Goal: Task Accomplishment & Management: Complete application form

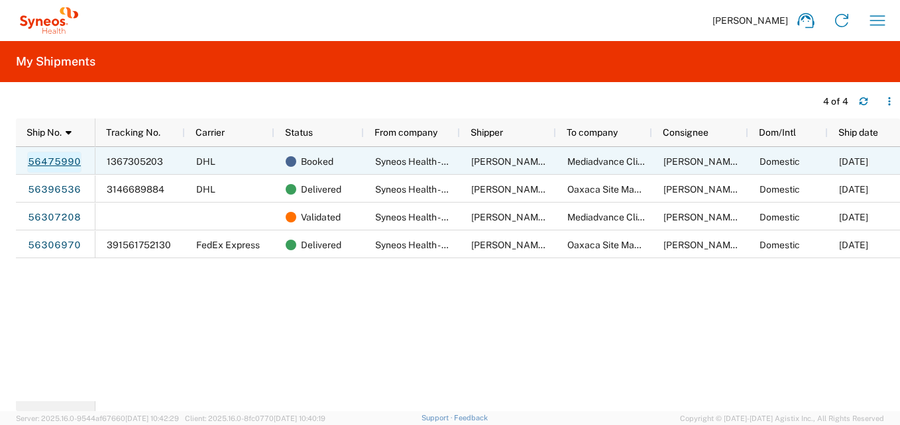
click at [54, 166] on link "56475990" at bounding box center [54, 162] width 54 height 21
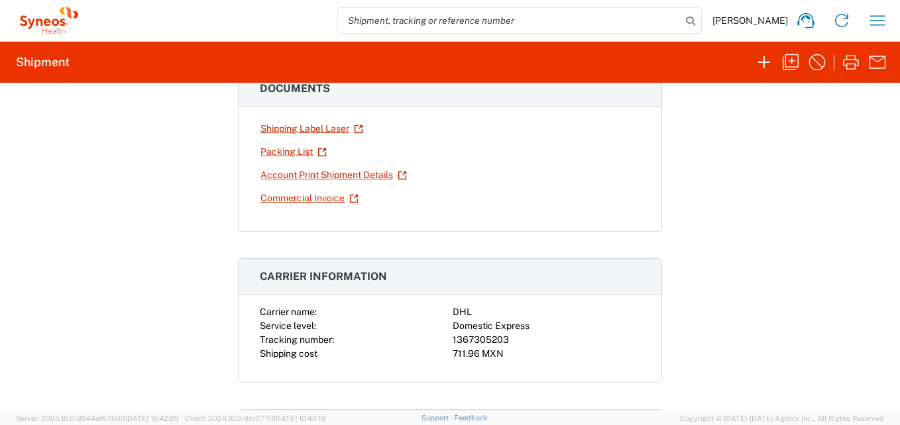
scroll to position [133, 0]
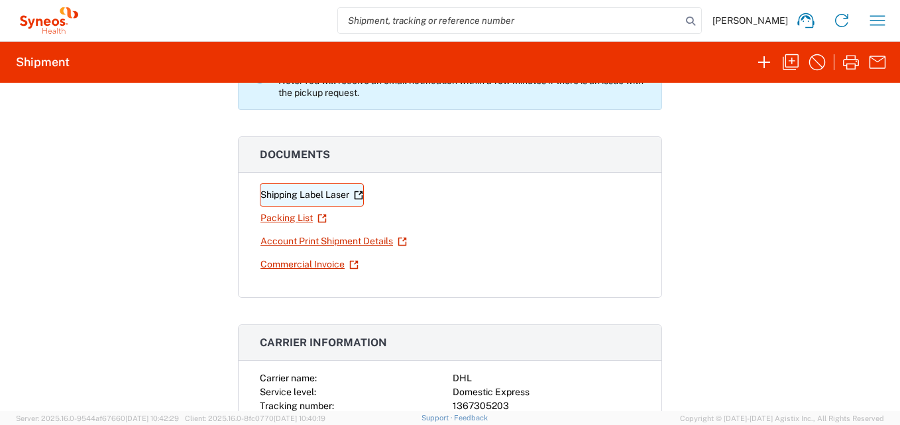
click at [305, 197] on link "Shipping Label Laser" at bounding box center [312, 195] width 104 height 23
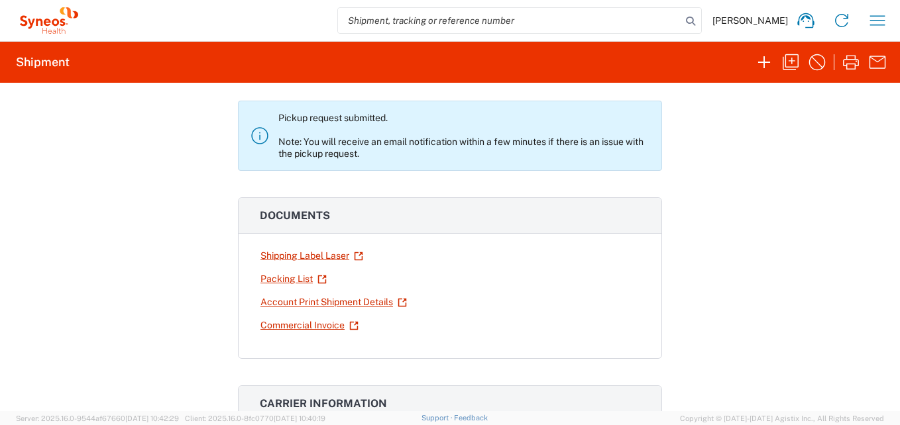
scroll to position [0, 0]
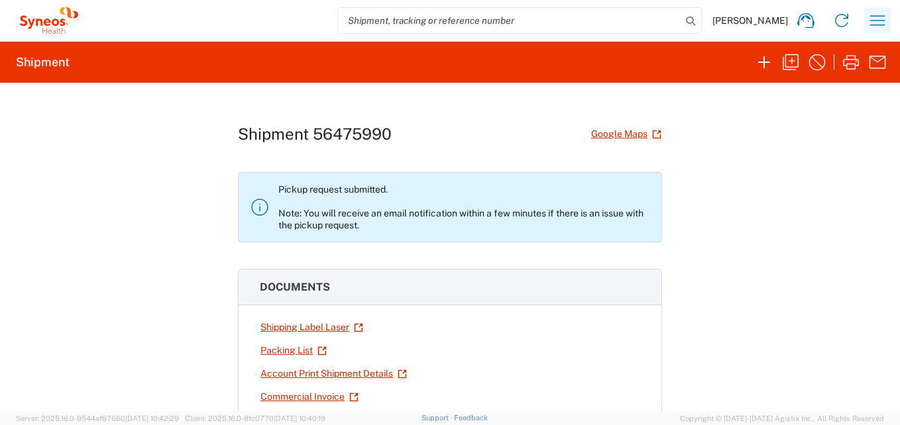
click at [875, 22] on icon "button" at bounding box center [877, 20] width 21 height 21
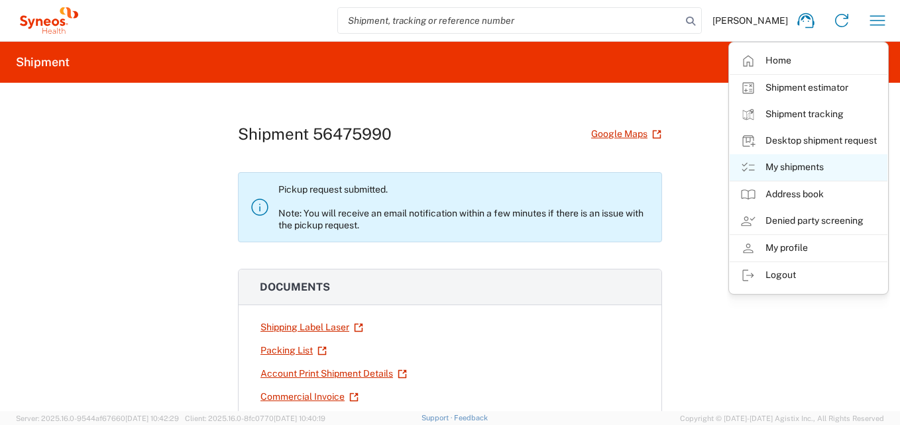
click at [808, 168] on link "My shipments" at bounding box center [809, 167] width 158 height 27
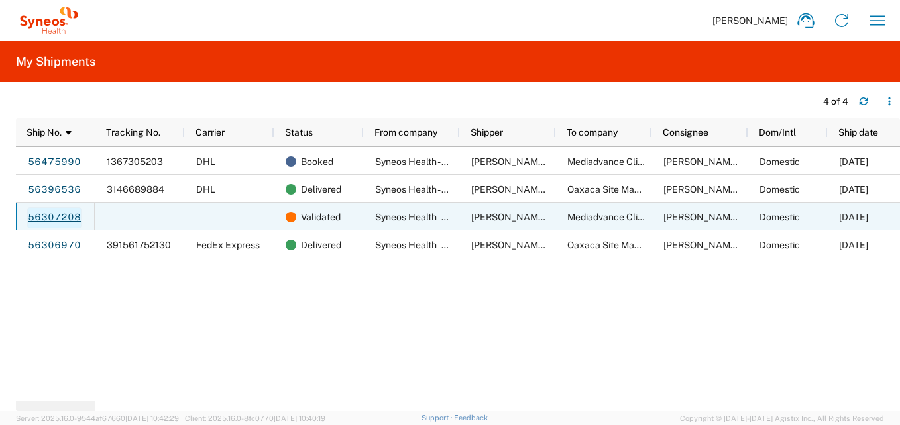
click at [62, 217] on link "56307208" at bounding box center [54, 217] width 54 height 21
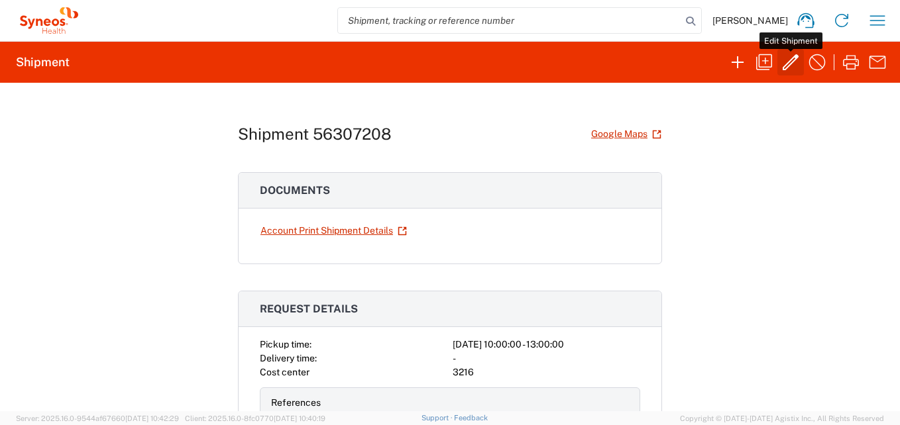
click at [779, 67] on button "button" at bounding box center [790, 62] width 27 height 27
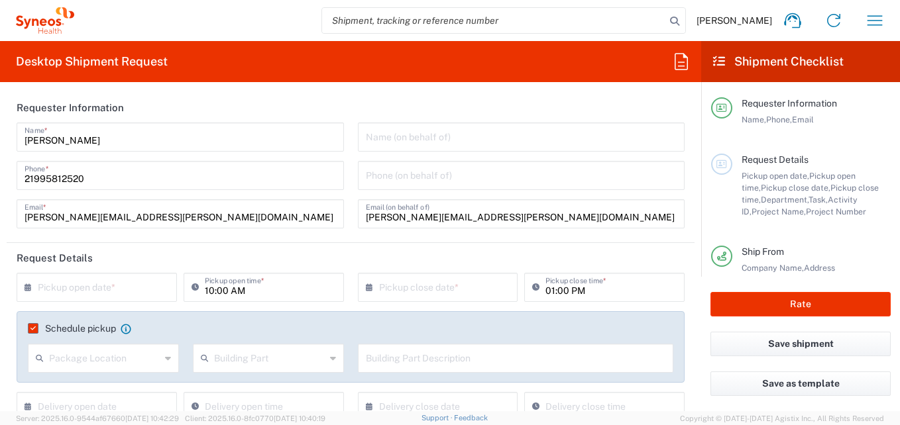
type input "[GEOGRAPHIC_DATA]"
type input "Business (General)"
type input "Your Packaging"
type input "USD"
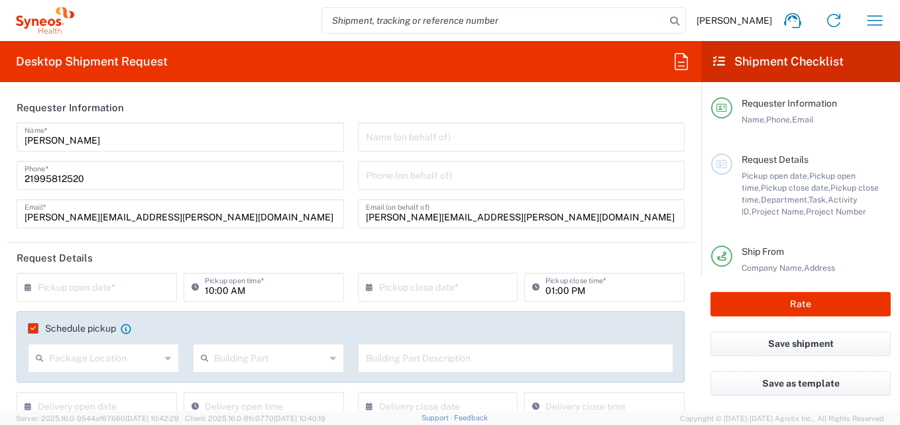
type input "7041203"
type input "[GEOGRAPHIC_DATA]"
type input "Business (General)"
type input "Federal District"
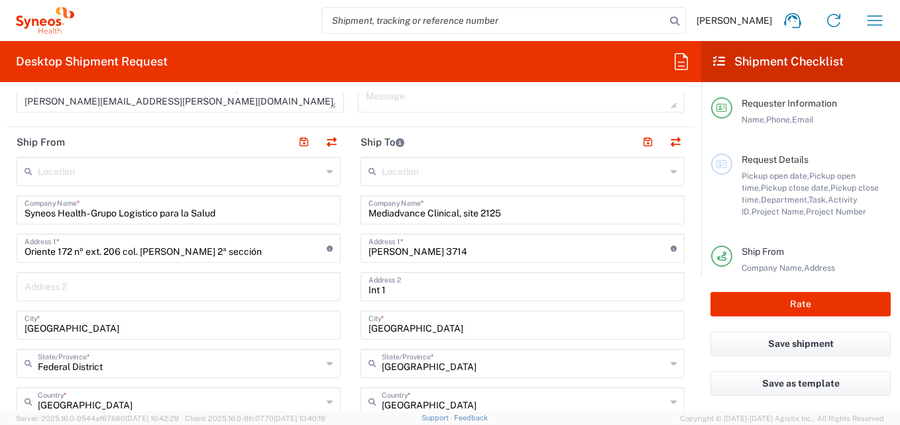
scroll to position [530, 0]
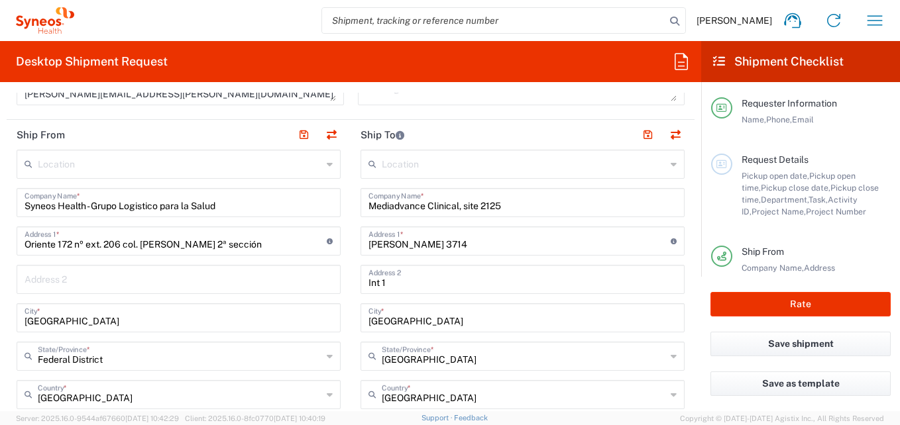
type input "Teva 7041203"
type input "3216"
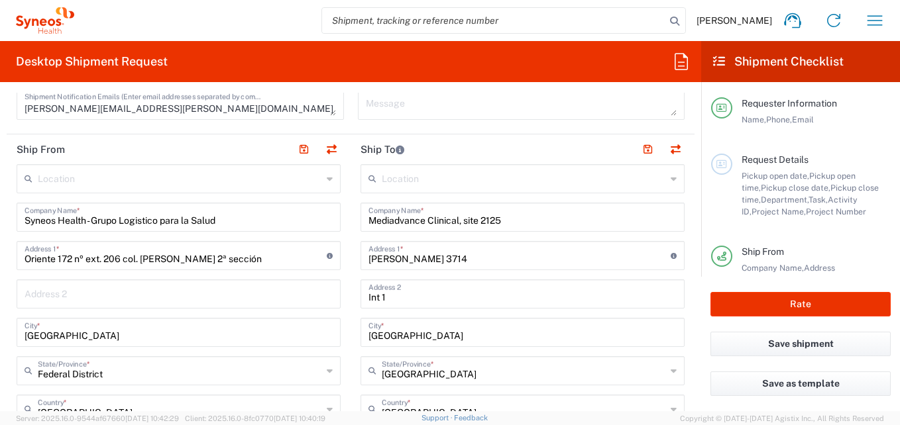
scroll to position [596, 0]
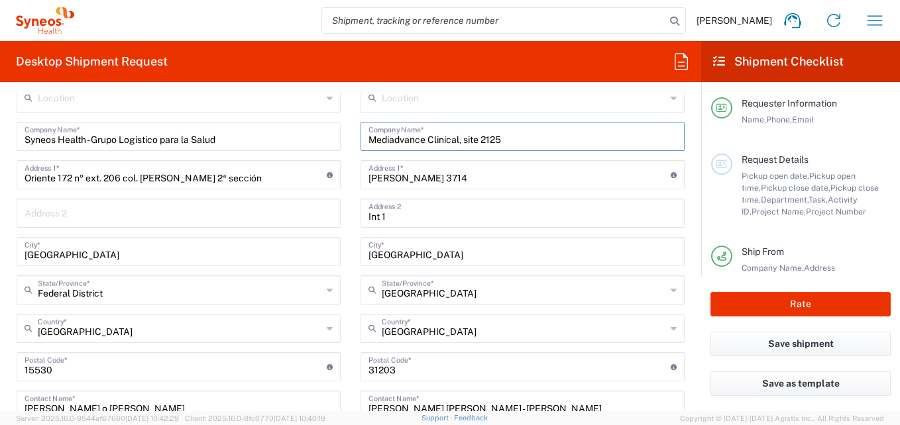
drag, startPoint x: 504, startPoint y: 139, endPoint x: 355, endPoint y: 138, distance: 149.1
click at [355, 138] on main "Location [PERSON_NAME] LLC-[GEOGRAPHIC_DATA] [GEOGRAPHIC_DATA] [GEOGRAPHIC_DATA…" at bounding box center [523, 361] width 344 height 557
paste input "Consultorio De Especialidad Alergologia Pediatrica"
type input "Consultorio De Especialidad Alergologia Pediatrica"
drag, startPoint x: 476, startPoint y: 184, endPoint x: 383, endPoint y: 173, distance: 93.5
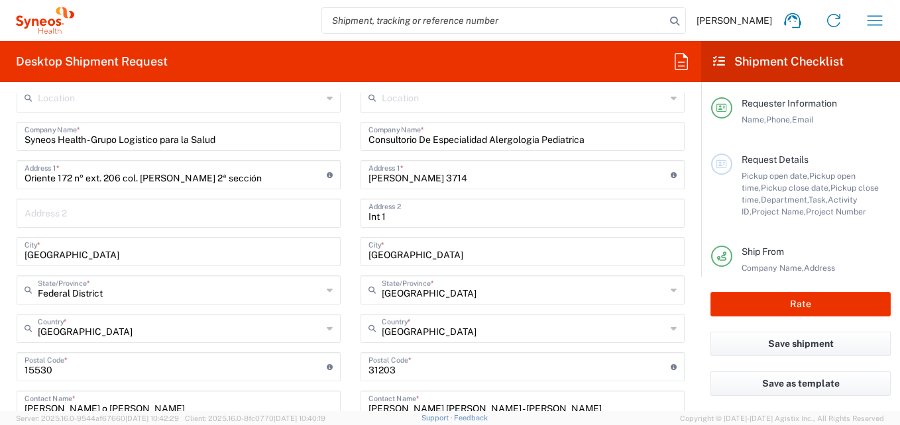
click at [367, 179] on div "[PERSON_NAME] 3714 Address 1 * For cross streets use street names with '&' or '…" at bounding box center [522, 174] width 324 height 29
drag, startPoint x: 475, startPoint y: 176, endPoint x: 355, endPoint y: 179, distance: 120.0
click at [360, 179] on div "[PERSON_NAME] 3714 Address 1 * For cross streets use street names with '&' or '…" at bounding box center [522, 174] width 324 height 29
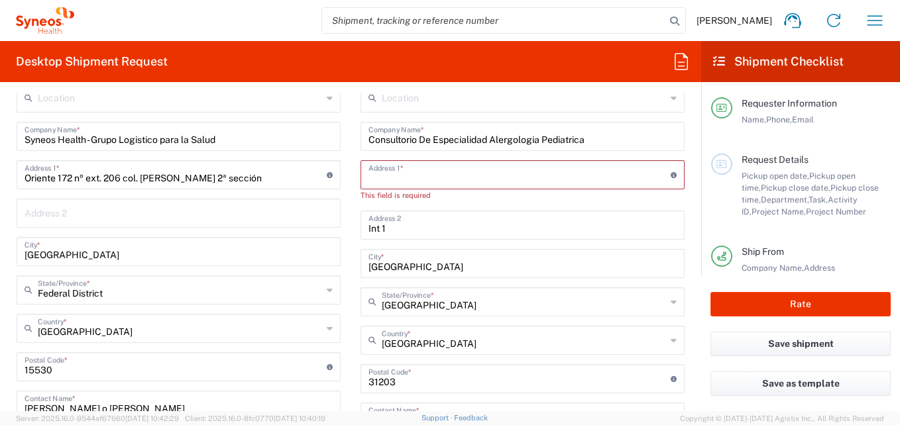
paste input "Usumacinta [GEOGRAPHIC_DATA], [GEOGRAPHIC_DATA]"
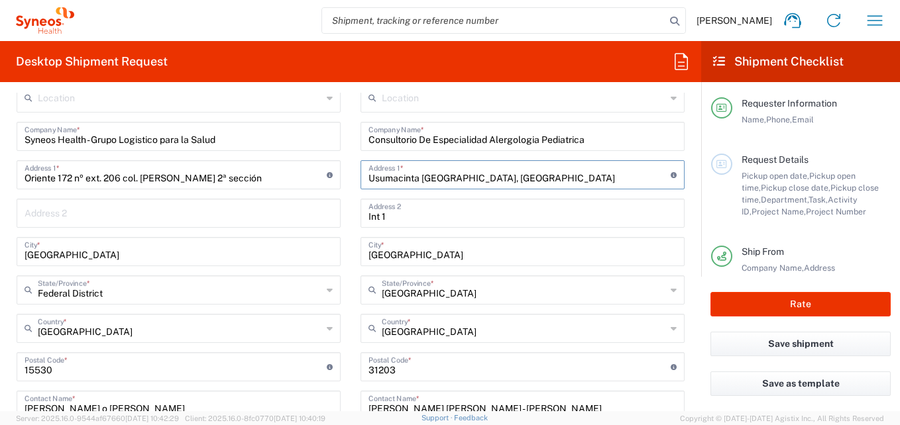
type input "Usumacinta [GEOGRAPHIC_DATA], [GEOGRAPHIC_DATA]"
drag, startPoint x: 420, startPoint y: 221, endPoint x: 355, endPoint y: 227, distance: 65.9
click at [355, 227] on main "Location [PERSON_NAME] LLC-[GEOGRAPHIC_DATA] [GEOGRAPHIC_DATA] [GEOGRAPHIC_DATA…" at bounding box center [523, 361] width 344 height 557
paste input "Tabasco 2000 Attn - [PERSON_NAME]"
type input "Tabasco 2000 Attn - [PERSON_NAME]"
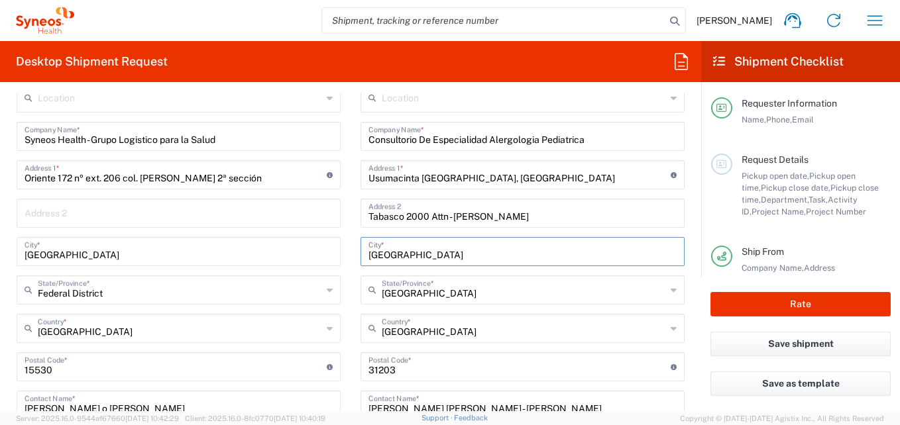
drag, startPoint x: 421, startPoint y: 254, endPoint x: 344, endPoint y: 267, distance: 78.5
click at [351, 266] on main "Location [PERSON_NAME] LLC-[GEOGRAPHIC_DATA] [GEOGRAPHIC_DATA] [GEOGRAPHIC_DATA…" at bounding box center [523, 361] width 344 height 557
click at [386, 254] on input "text" at bounding box center [522, 250] width 308 height 23
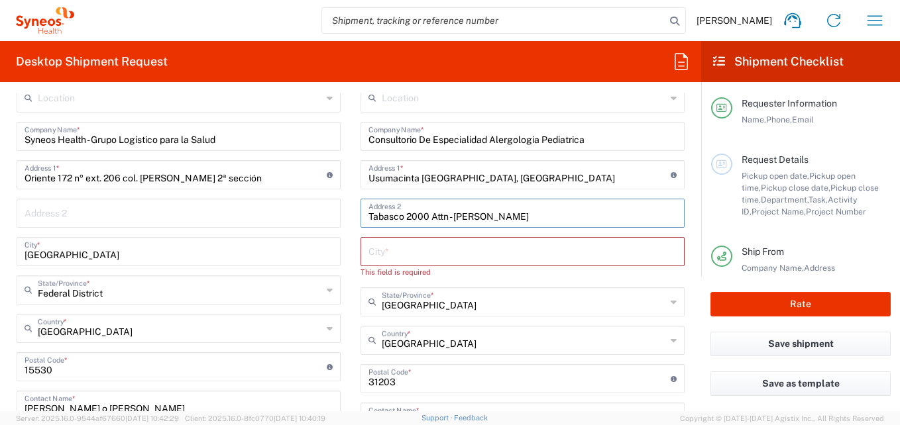
drag, startPoint x: 397, startPoint y: 217, endPoint x: 355, endPoint y: 221, distance: 42.0
click at [360, 221] on div "Tabasco 2000 Attn - [PERSON_NAME] Address 2" at bounding box center [522, 213] width 324 height 29
click at [380, 253] on input "text" at bounding box center [522, 250] width 308 height 23
paste input "Tabasco"
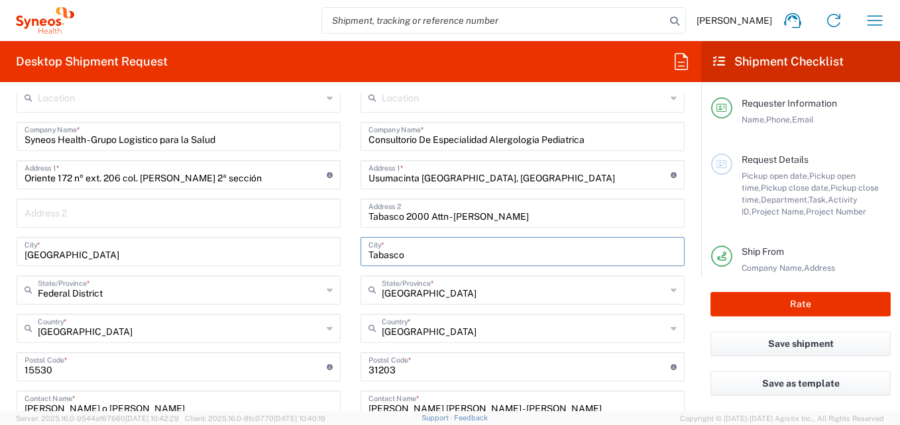
type input "Tabasco"
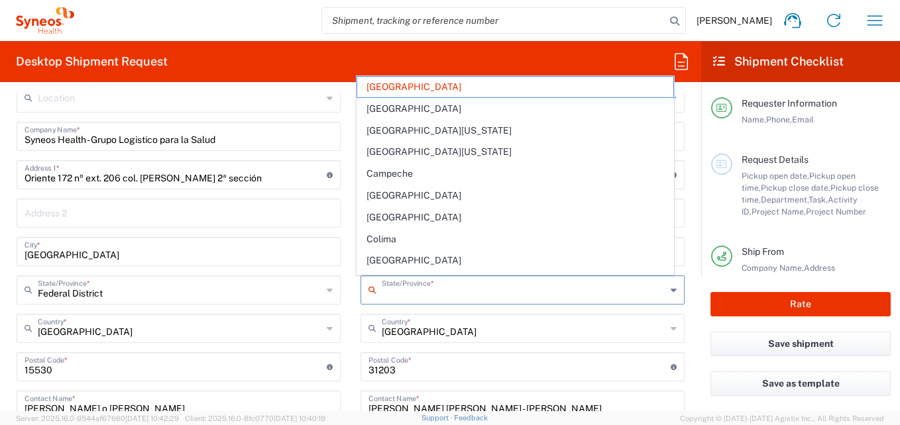
drag, startPoint x: 456, startPoint y: 296, endPoint x: 362, endPoint y: 301, distance: 94.2
click at [362, 301] on div "State/Province *" at bounding box center [522, 290] width 324 height 29
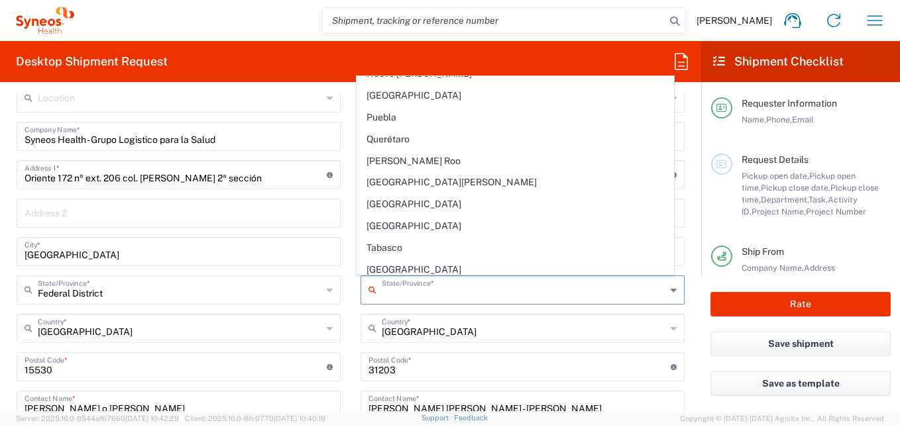
scroll to position [464, 0]
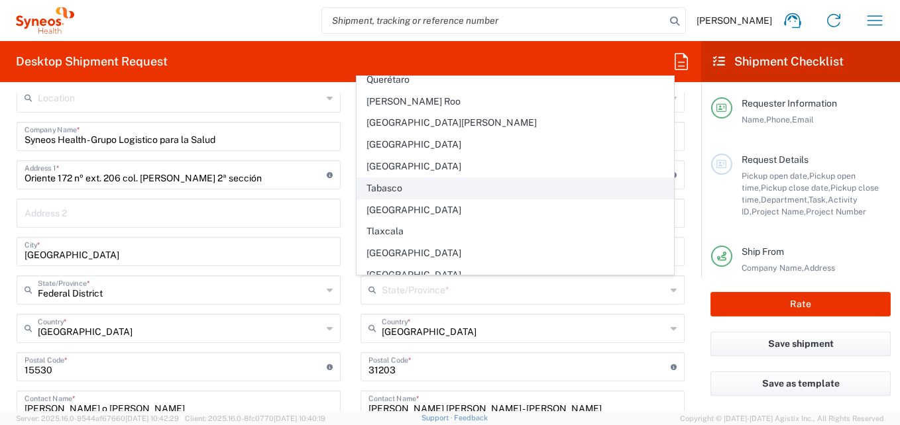
click at [394, 188] on span "Tabasco" at bounding box center [515, 188] width 317 height 21
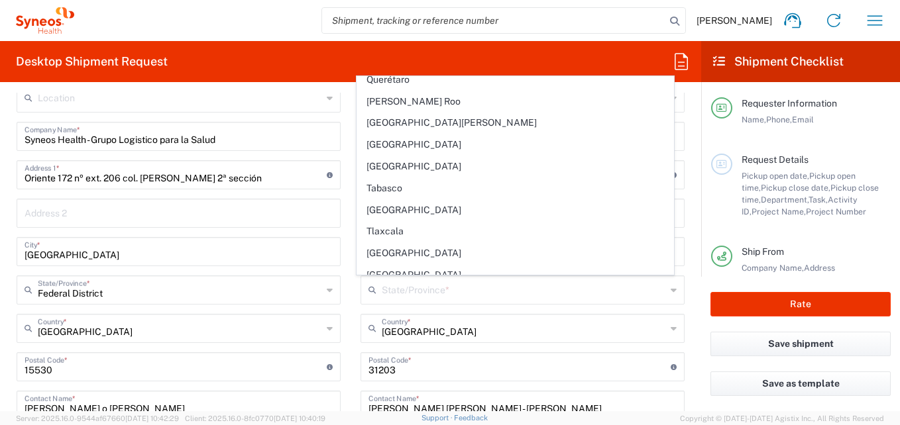
type input "Tabasco"
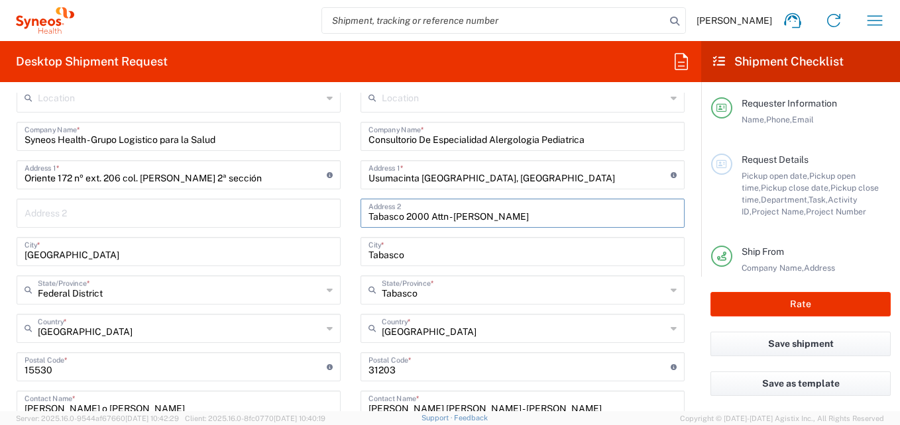
click at [571, 215] on input "Tabasco 2000 Attn - [PERSON_NAME]" at bounding box center [522, 212] width 308 height 23
paste input "Villahermosa Tabasco"
drag, startPoint x: 563, startPoint y: 218, endPoint x: 449, endPoint y: 226, distance: 114.3
click at [449, 226] on div "Tabasco 2000 Attn - [PERSON_NAME] Villahermosa Tabasco Address 2" at bounding box center [522, 213] width 324 height 29
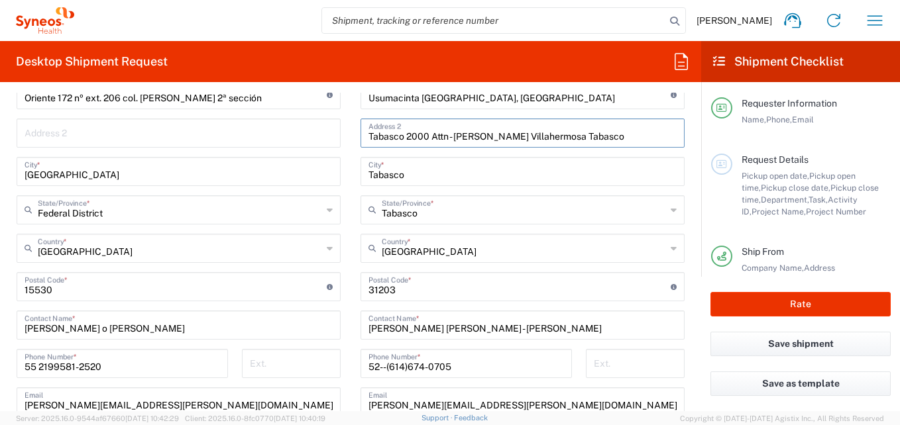
scroll to position [729, 0]
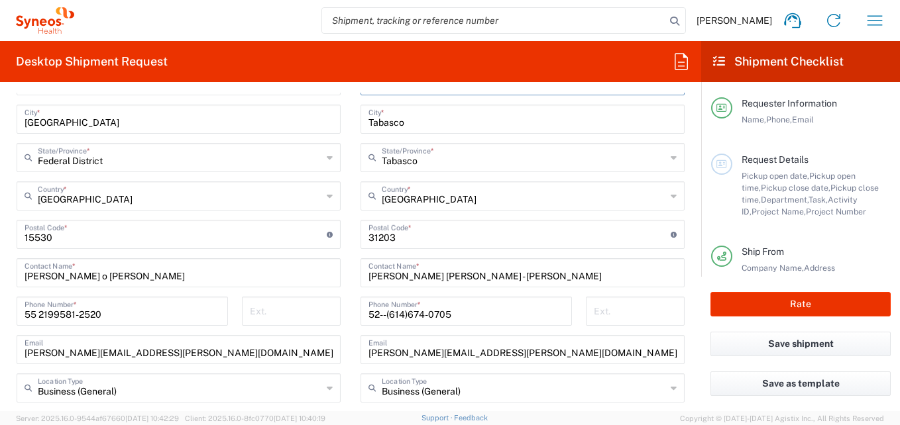
type input "Tabasco 2000 Attn - [PERSON_NAME] Villahermosa Tabasco"
drag, startPoint x: 496, startPoint y: 273, endPoint x: 335, endPoint y: 258, distance: 162.3
click at [335, 258] on div "Ship From Location [PERSON_NAME] LLC-[GEOGRAPHIC_DATA] [GEOGRAPHIC_DATA] [GEOGR…" at bounding box center [351, 217] width 688 height 592
paste input "[PERSON_NAME] [PERSON_NAME]"
type input "[PERSON_NAME]"
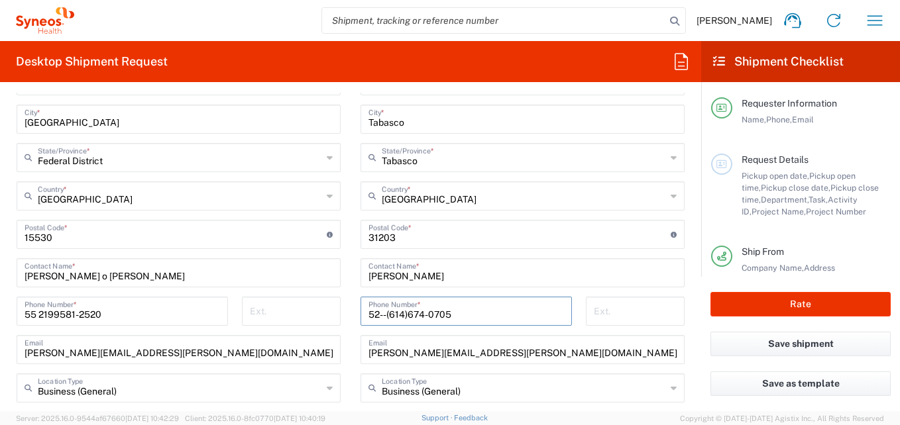
drag, startPoint x: 478, startPoint y: 315, endPoint x: 353, endPoint y: 322, distance: 125.5
click at [354, 322] on div "52--(614)[PHONE_NUMBER] Phone Number *" at bounding box center [466, 316] width 225 height 38
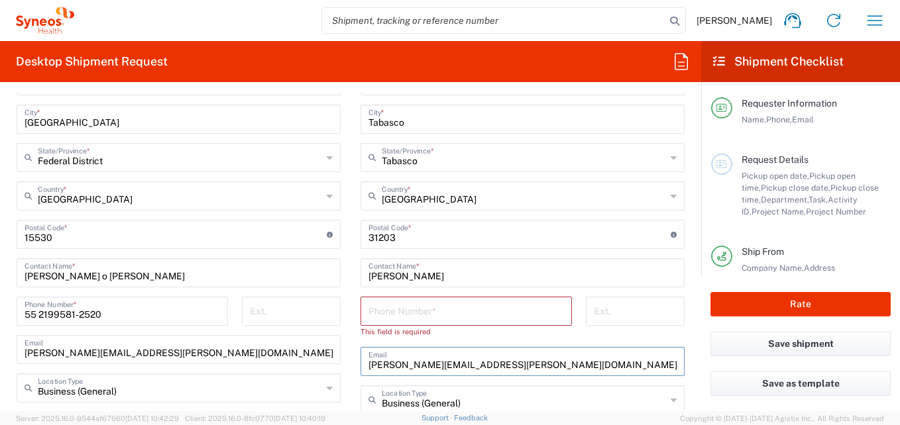
drag, startPoint x: 551, startPoint y: 360, endPoint x: 347, endPoint y: 349, distance: 204.4
click at [351, 349] on main "Location [PERSON_NAME] LLC-[GEOGRAPHIC_DATA] [GEOGRAPHIC_DATA] [GEOGRAPHIC_DATA…" at bounding box center [523, 235] width 344 height 569
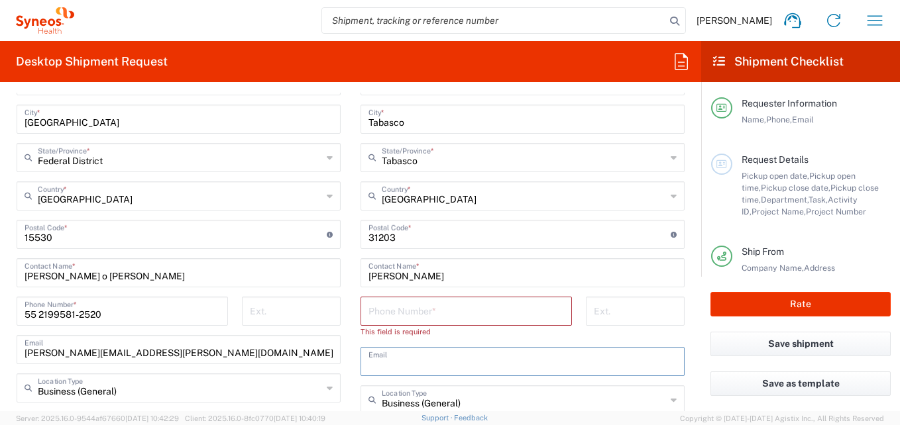
scroll to position [663, 0]
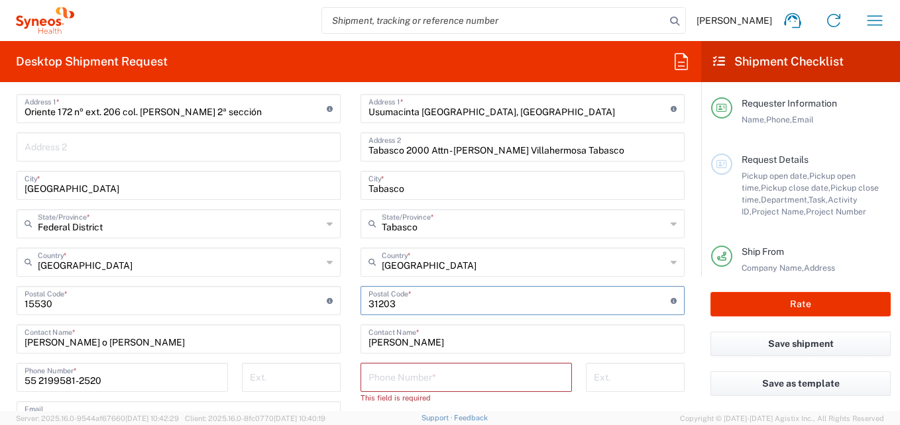
drag, startPoint x: 396, startPoint y: 306, endPoint x: 331, endPoint y: 309, distance: 64.4
click at [331, 309] on div "Ship From Location [PERSON_NAME] LLC-[GEOGRAPHIC_DATA] [GEOGRAPHIC_DATA] [GEOGR…" at bounding box center [351, 289] width 688 height 604
type input "2000"
drag, startPoint x: 398, startPoint y: 151, endPoint x: 562, endPoint y: 150, distance: 164.3
click at [562, 150] on input "Tabasco 2000 Attn - [PERSON_NAME] Villahermosa Tabasco" at bounding box center [522, 146] width 308 height 23
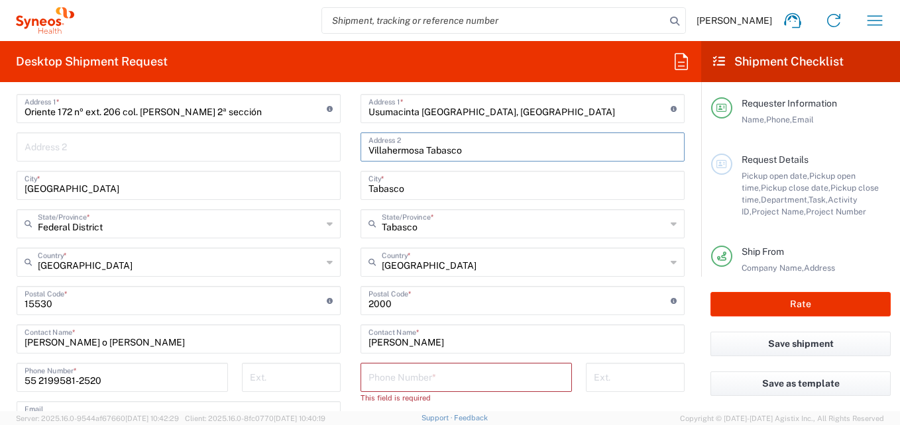
type input "Villahermosa Tabasco"
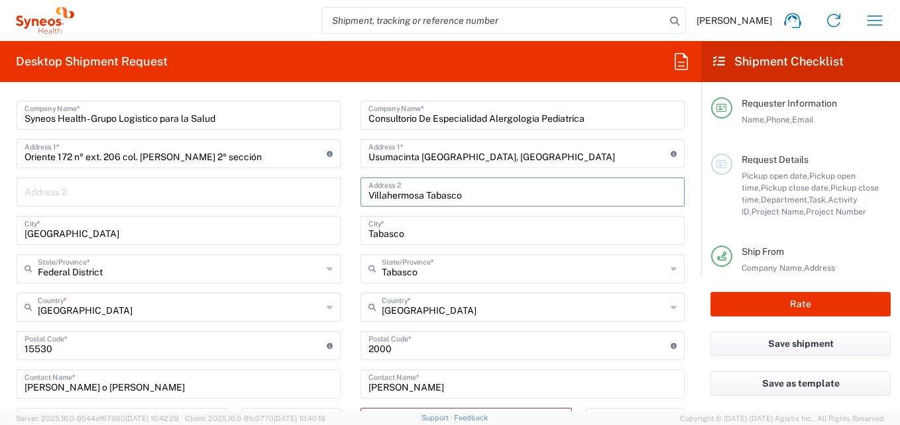
scroll to position [596, 0]
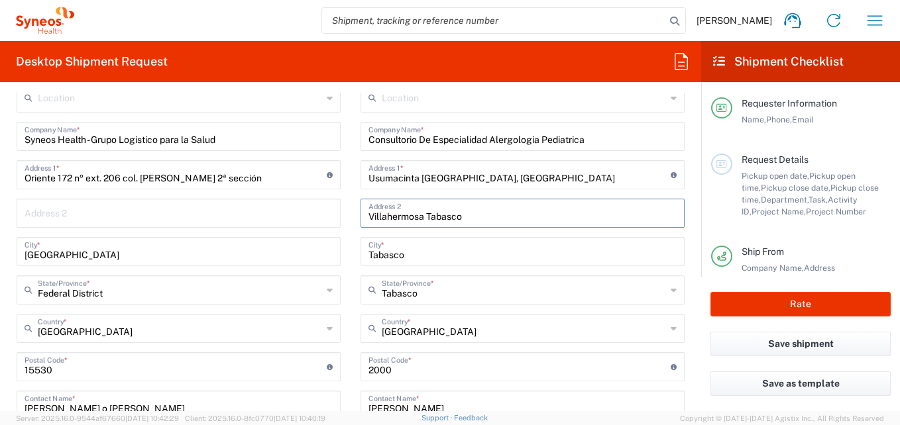
click at [604, 183] on input "Usumacinta [GEOGRAPHIC_DATA], [GEOGRAPHIC_DATA]" at bounding box center [519, 173] width 302 height 23
type input "Usumacinta [GEOGRAPHIC_DATA], [GEOGRAPHIC_DATA] 2000"
click at [407, 362] on input "undefined" at bounding box center [519, 366] width 302 height 23
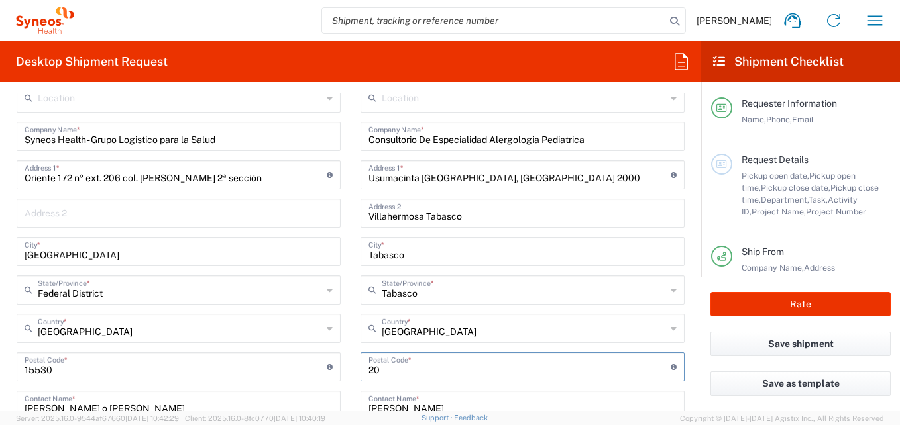
type input "2"
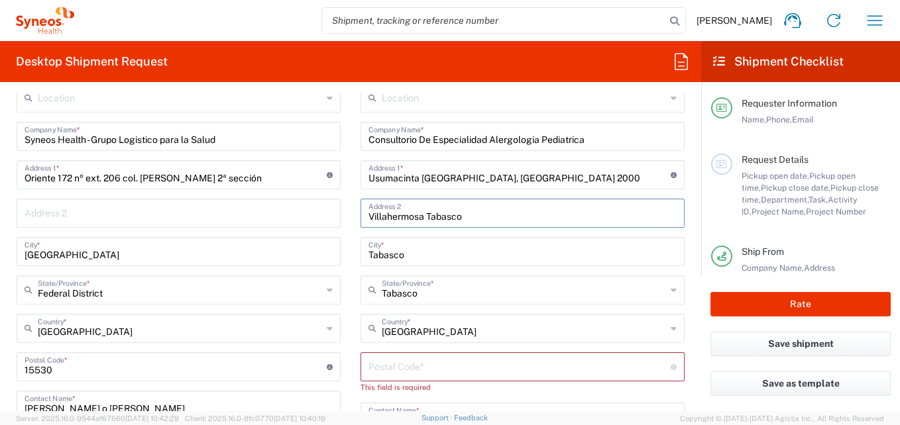
drag, startPoint x: 484, startPoint y: 217, endPoint x: 353, endPoint y: 223, distance: 131.4
click at [353, 223] on main "Location [PERSON_NAME] LLC-[GEOGRAPHIC_DATA] [GEOGRAPHIC_DATA] [GEOGRAPHIC_DATA…" at bounding box center [523, 373] width 344 height 580
drag, startPoint x: 433, startPoint y: 258, endPoint x: 325, endPoint y: 262, distance: 107.5
click at [325, 262] on div "Ship From Location [PERSON_NAME] LLC-[GEOGRAPHIC_DATA] [GEOGRAPHIC_DATA] [GEOGR…" at bounding box center [351, 362] width 688 height 616
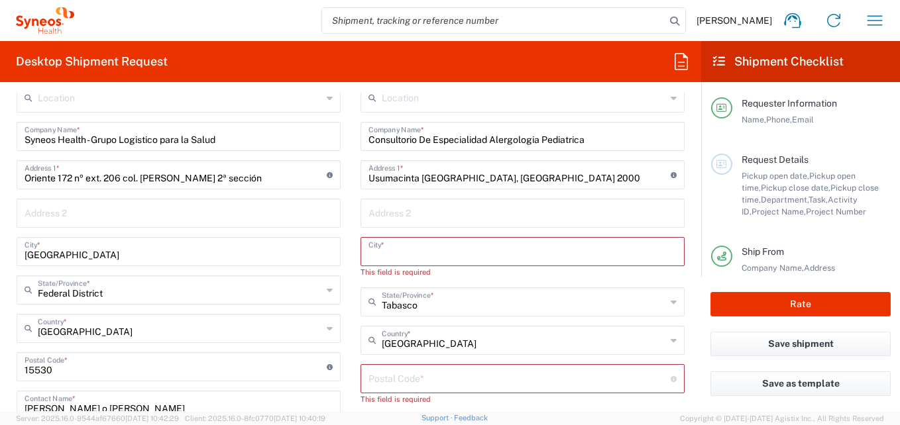
click at [427, 255] on input "text" at bounding box center [522, 250] width 308 height 23
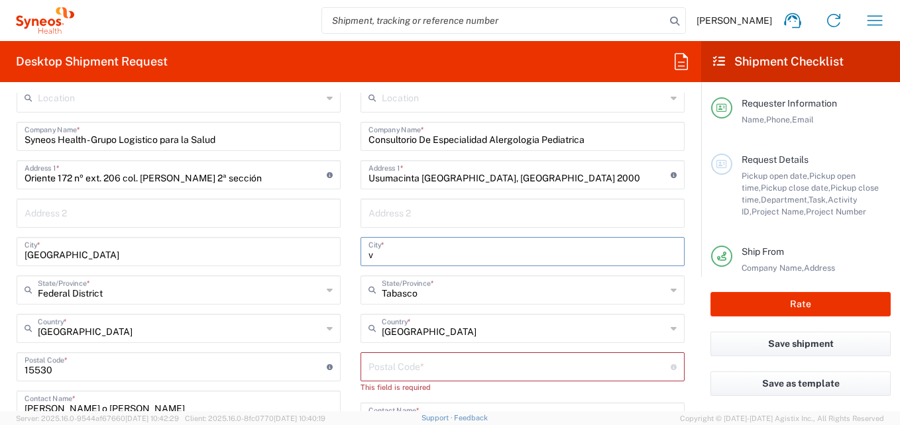
click at [427, 256] on input "v" at bounding box center [522, 250] width 308 height 23
type input "v"
click at [419, 295] on input "Tabasco" at bounding box center [524, 289] width 284 height 23
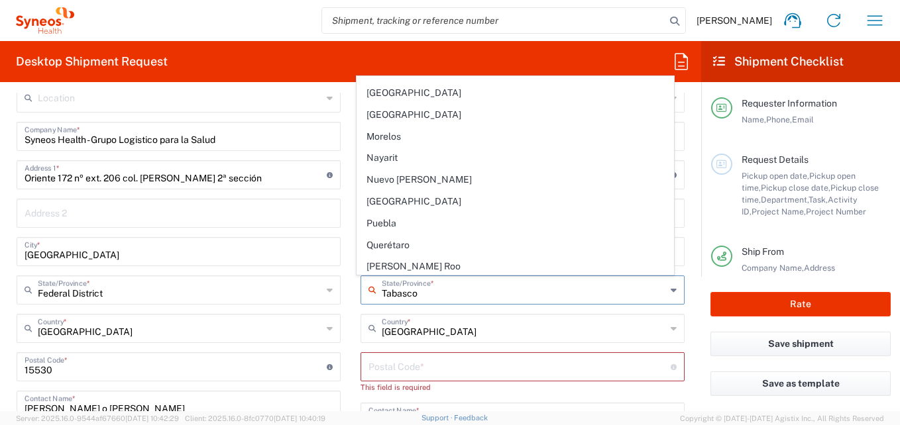
scroll to position [298, 0]
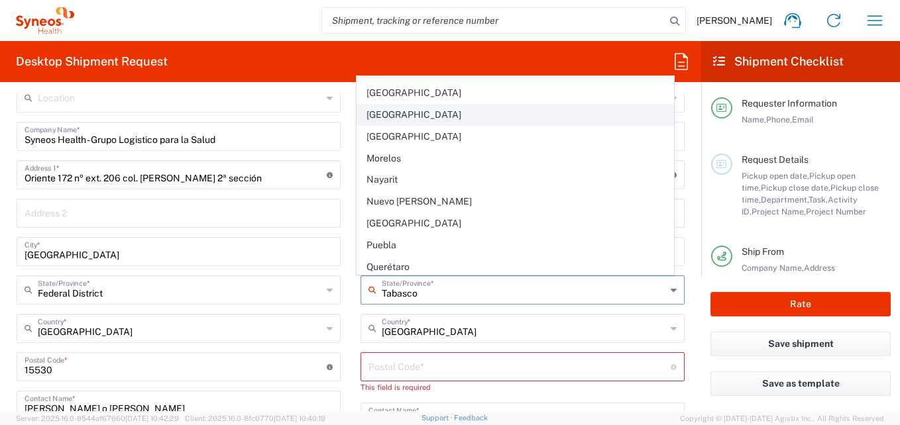
click at [403, 118] on span "[GEOGRAPHIC_DATA]" at bounding box center [515, 115] width 317 height 21
type input "[GEOGRAPHIC_DATA]"
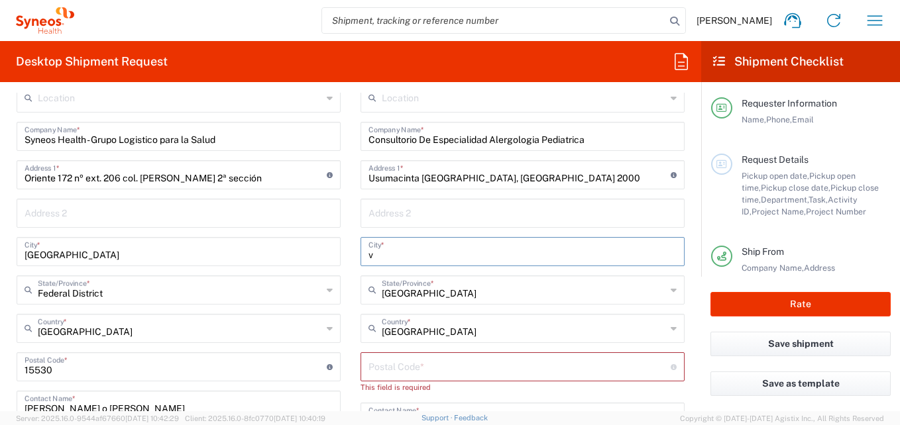
click at [395, 260] on input "v" at bounding box center [522, 250] width 308 height 23
drag, startPoint x: 393, startPoint y: 260, endPoint x: 325, endPoint y: 261, distance: 67.6
click at [325, 261] on div "Ship From Location [PERSON_NAME] LLC-[GEOGRAPHIC_DATA] [GEOGRAPHIC_DATA] [GEOGR…" at bounding box center [351, 362] width 688 height 616
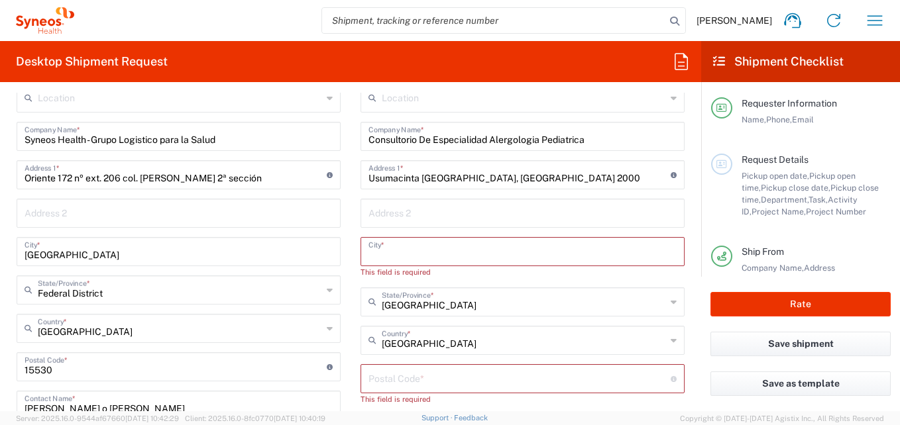
click at [400, 258] on input "text" at bounding box center [522, 250] width 308 height 23
click at [417, 372] on input "undefined" at bounding box center [519, 377] width 302 height 23
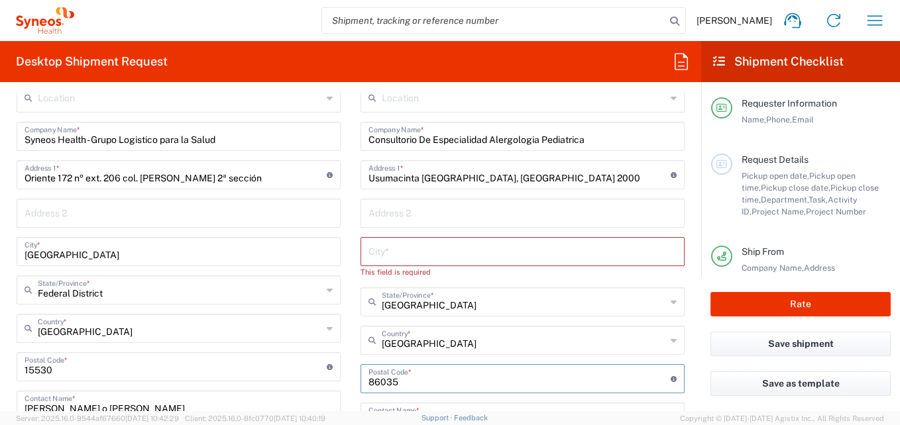
type input "86035"
click at [506, 353] on div "Country *" at bounding box center [522, 340] width 324 height 29
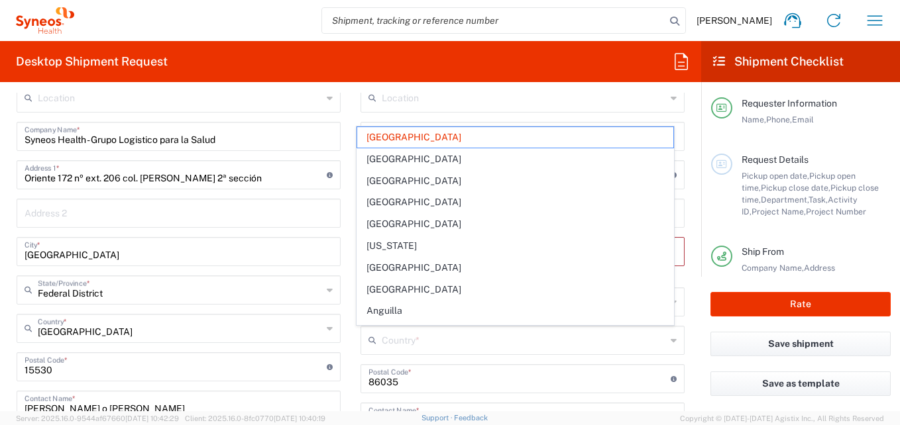
click at [304, 349] on div "Location [PERSON_NAME] LLC-[GEOGRAPHIC_DATA] [GEOGRAPHIC_DATA] [GEOGRAPHIC_DATA…" at bounding box center [179, 342] width 324 height 518
type input "[GEOGRAPHIC_DATA]"
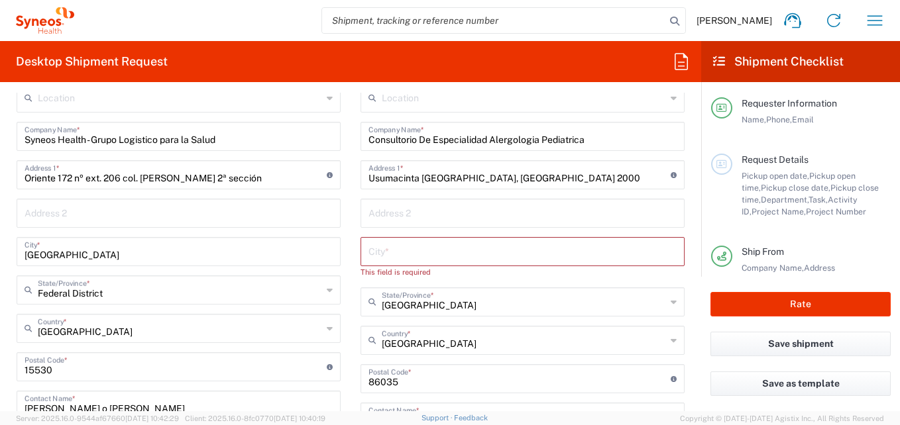
click at [448, 249] on input "text" at bounding box center [522, 250] width 308 height 23
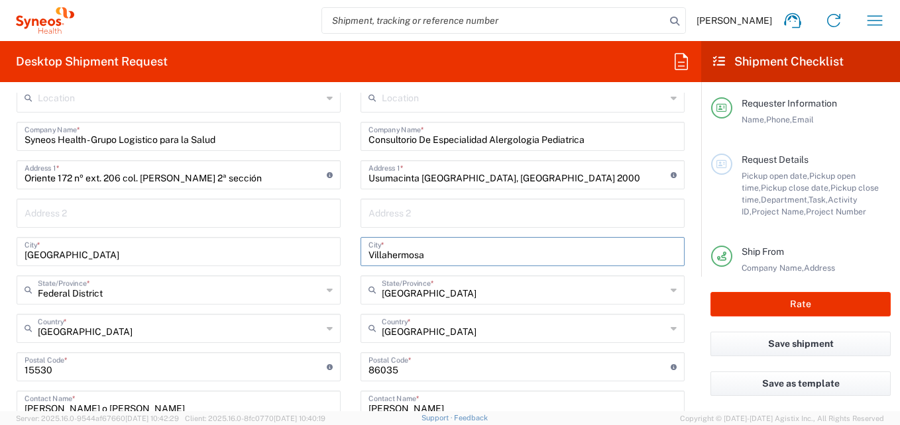
type input "Villahermosa"
click at [487, 334] on input "text" at bounding box center [524, 327] width 284 height 23
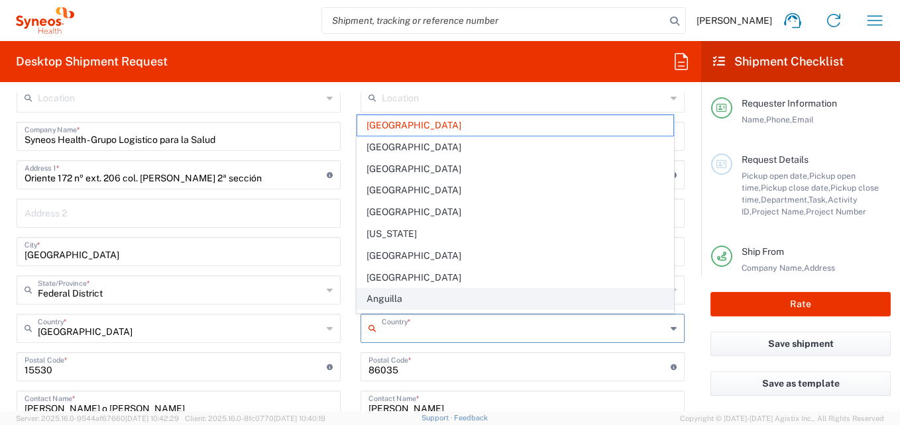
type input "[GEOGRAPHIC_DATA]"
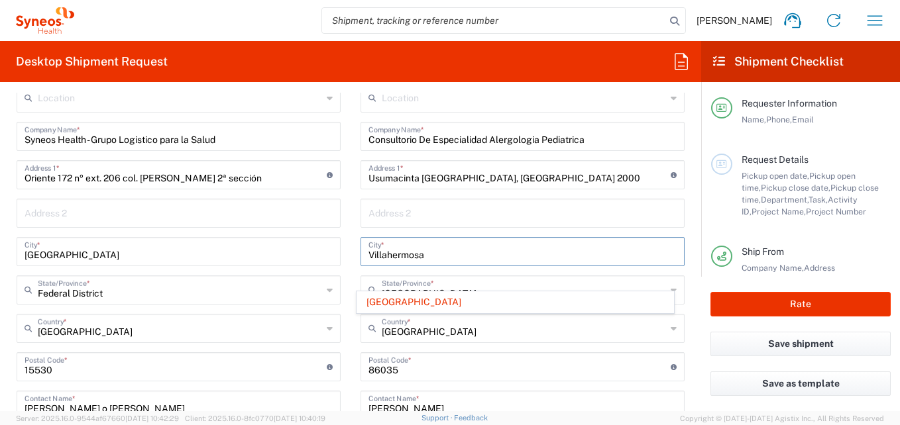
click at [564, 252] on input "Villahermosa" at bounding box center [522, 250] width 308 height 23
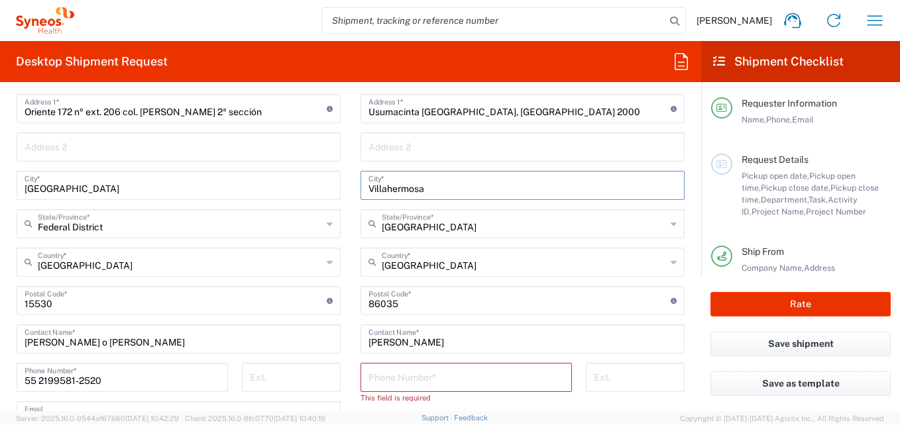
click at [468, 229] on input "[GEOGRAPHIC_DATA]" at bounding box center [524, 222] width 284 height 23
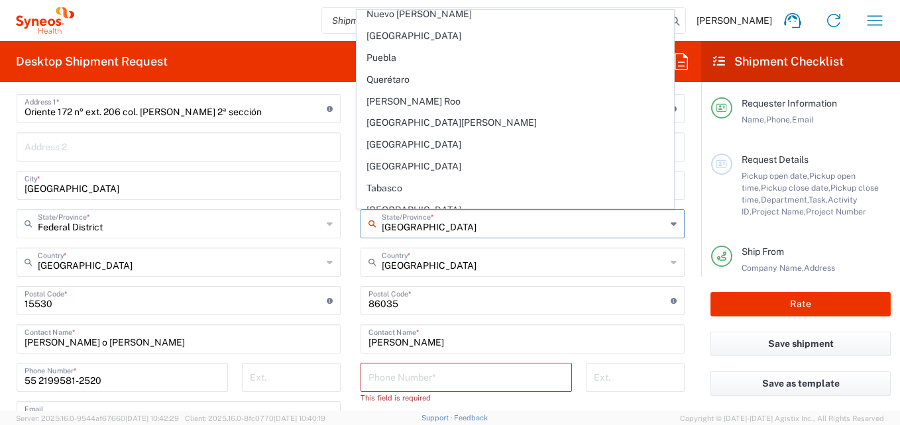
scroll to position [464, 0]
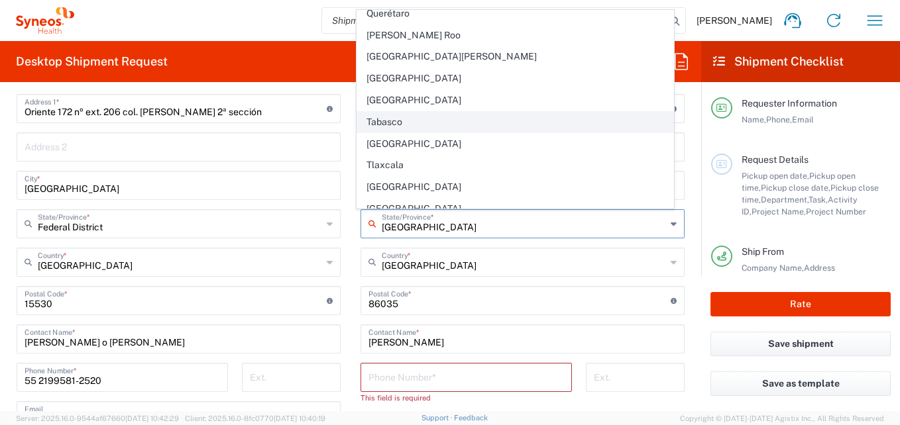
click at [396, 118] on span "Tabasco" at bounding box center [515, 122] width 317 height 21
type input "Tabasco"
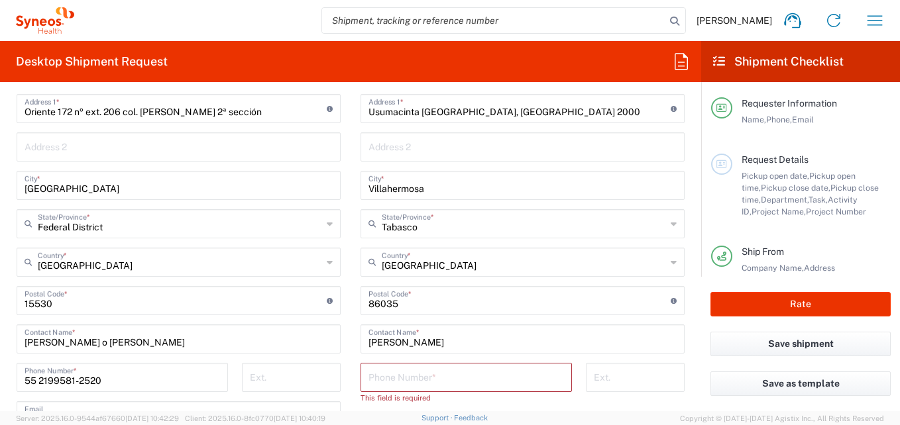
click at [340, 172] on main "Location [PERSON_NAME] LLC-[GEOGRAPHIC_DATA] [GEOGRAPHIC_DATA] [GEOGRAPHIC_DATA…" at bounding box center [179, 276] width 344 height 518
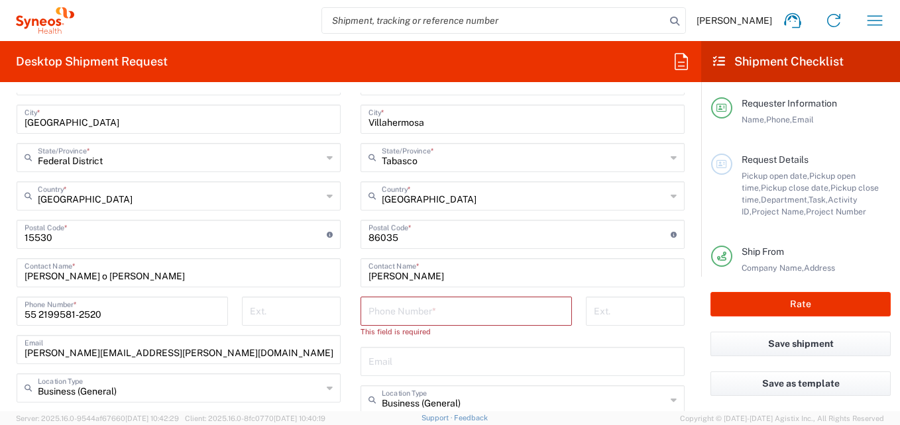
scroll to position [795, 0]
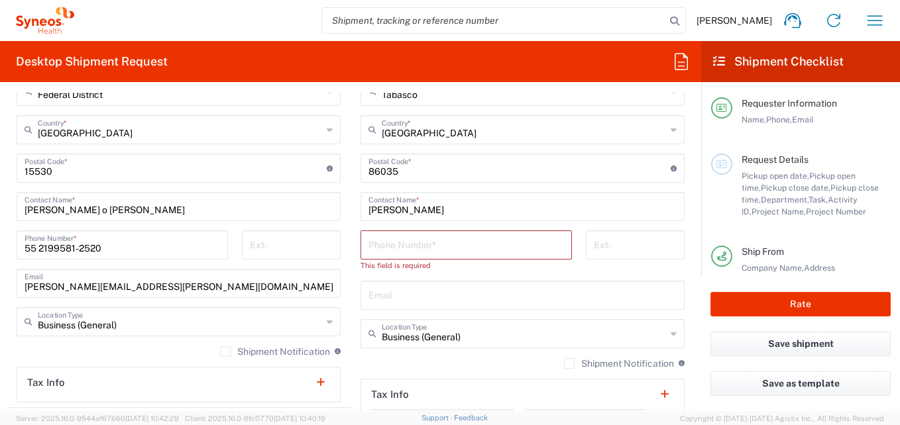
click at [400, 250] on input "tel" at bounding box center [465, 244] width 195 height 23
click at [490, 210] on input "[PERSON_NAME]" at bounding box center [522, 205] width 308 height 23
paste input "[PERSON_NAME] [PERSON_NAME]"
type input "[PERSON_NAME] [PERSON_NAME] [PERSON_NAME]"
click at [398, 247] on input "tel" at bounding box center [465, 244] width 195 height 23
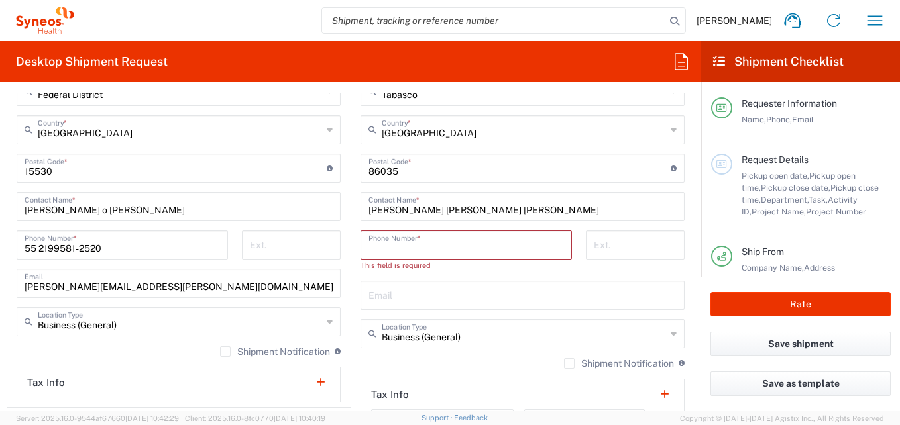
paste input "9933169826"
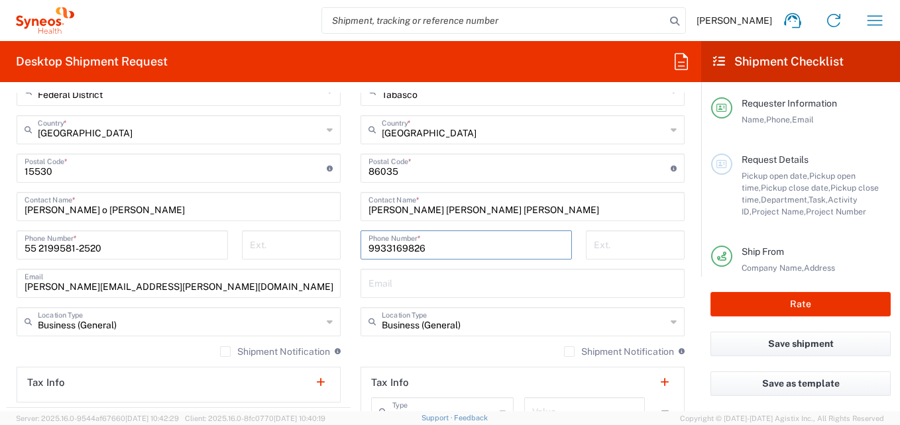
type input "9933169826"
drag, startPoint x: 474, startPoint y: 207, endPoint x: 343, endPoint y: 205, distance: 131.2
click at [343, 205] on div "Ship From Location [PERSON_NAME] LLC-[GEOGRAPHIC_DATA] [GEOGRAPHIC_DATA] [GEOGR…" at bounding box center [351, 151] width 688 height 592
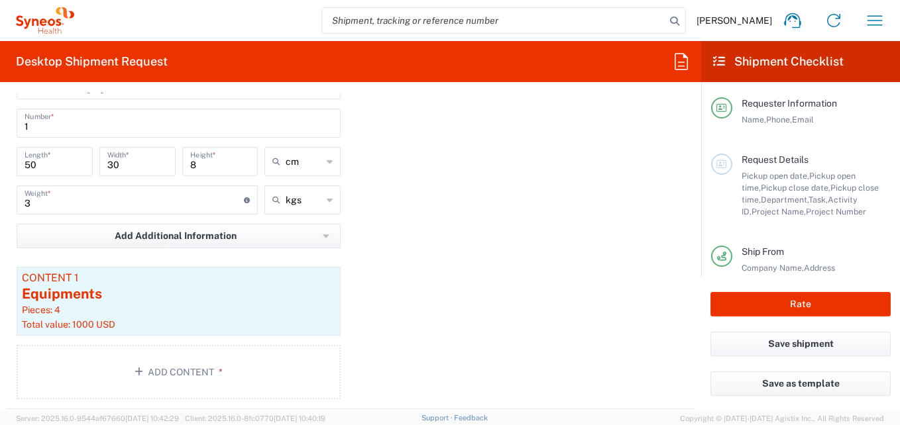
scroll to position [1325, 0]
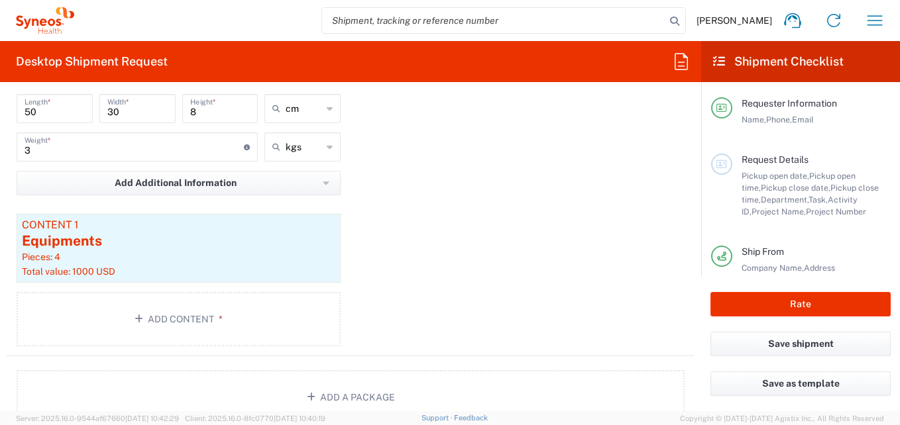
type input "[PERSON_NAME] [PERSON_NAME]"
click at [195, 229] on div "Content 1" at bounding box center [178, 225] width 313 height 12
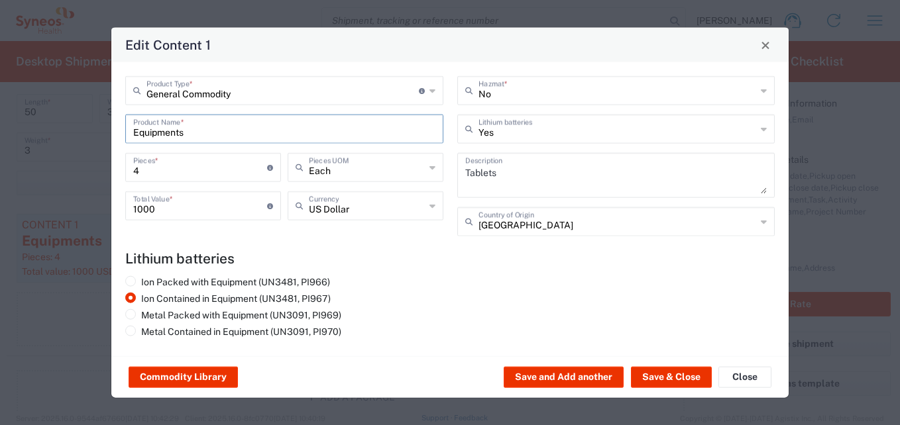
drag, startPoint x: 191, startPoint y: 130, endPoint x: 114, endPoint y: 138, distance: 77.4
click at [114, 138] on div "General Commodity Product Type * Document: Paper document generated internally …" at bounding box center [449, 209] width 677 height 294
type input "Medical device"
click at [139, 178] on input "4" at bounding box center [200, 166] width 134 height 23
type input "3"
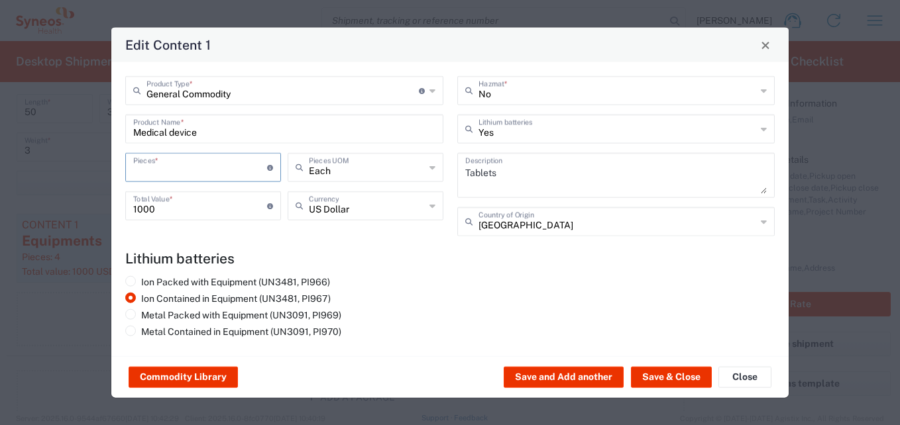
type input "3000"
type input "3"
click at [433, 180] on div "Each Pieces UOM" at bounding box center [366, 167] width 156 height 29
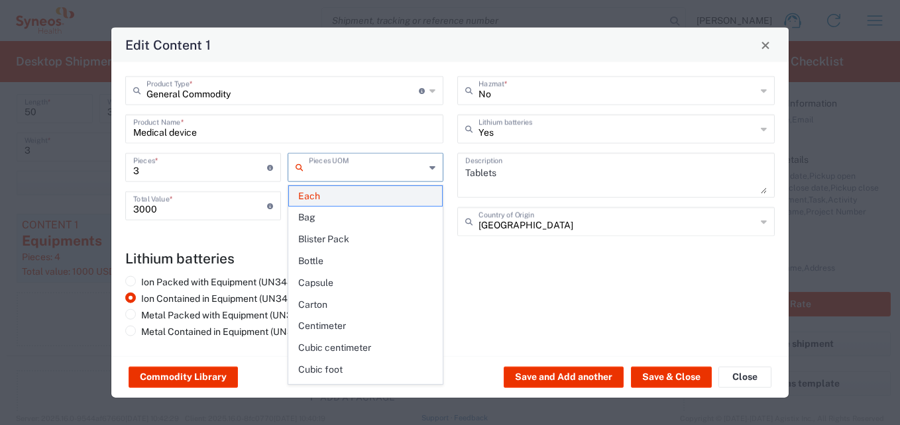
click at [357, 199] on span "Each" at bounding box center [365, 196] width 153 height 21
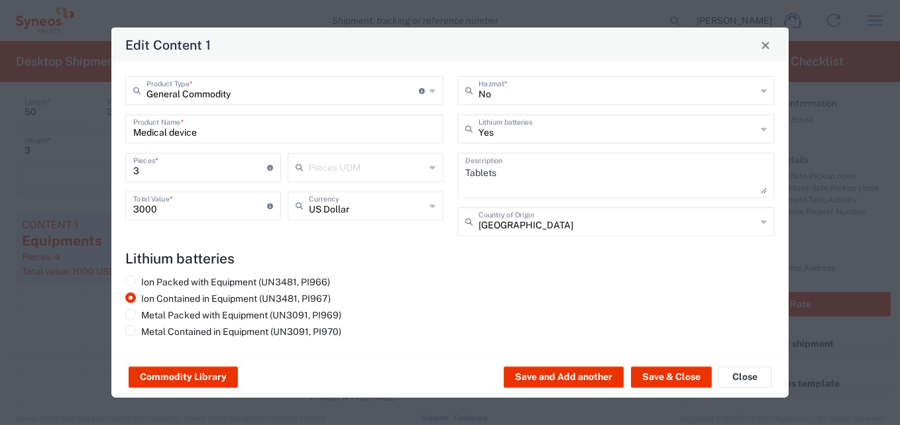
click at [175, 211] on input "3000" at bounding box center [200, 204] width 134 height 23
drag, startPoint x: 172, startPoint y: 211, endPoint x: 117, endPoint y: 215, distance: 55.1
click at [117, 215] on div "General Commodity Product Type * Document: Paper document generated internally …" at bounding box center [449, 209] width 677 height 294
type input "1428"
click at [518, 130] on input "text" at bounding box center [617, 128] width 278 height 23
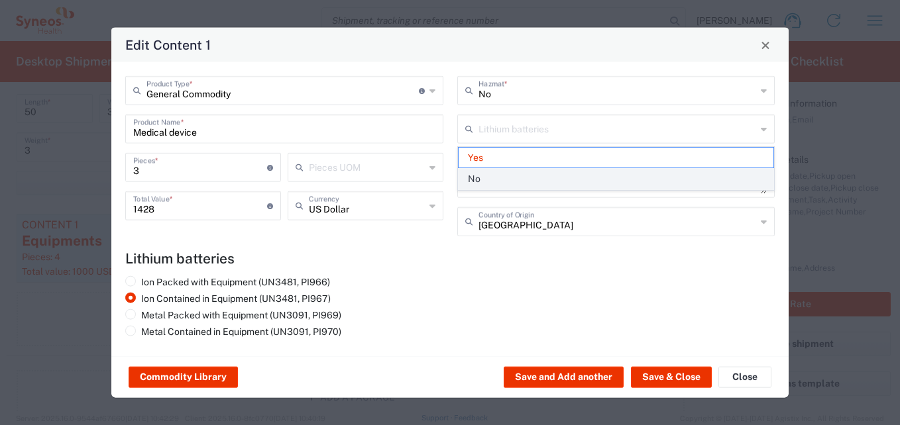
click at [503, 175] on span "No" at bounding box center [616, 179] width 315 height 21
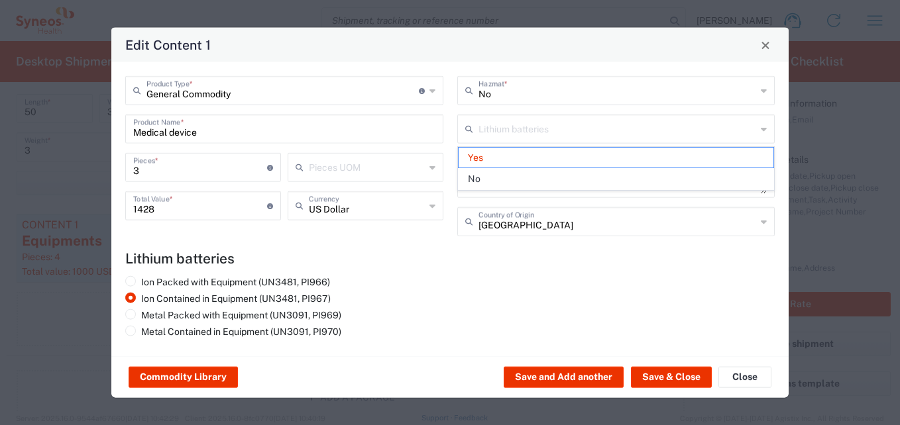
type input "No"
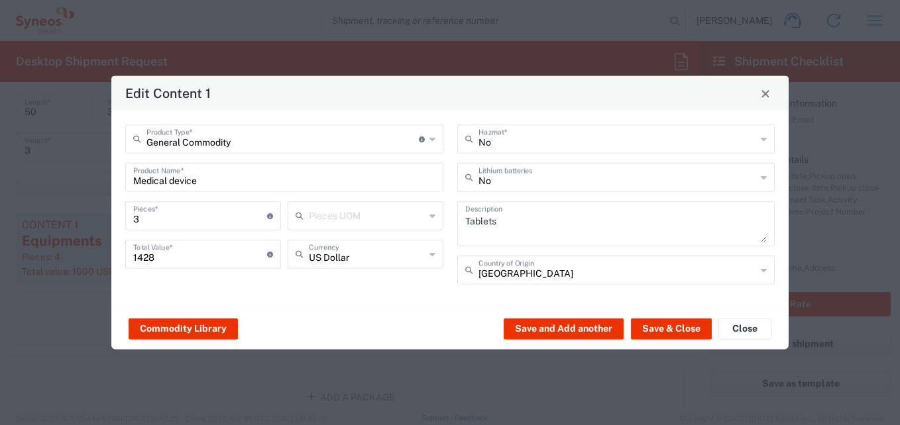
click at [524, 223] on textarea "Tablets" at bounding box center [616, 223] width 302 height 37
type textarea "T"
click at [687, 329] on button "Save & Close" at bounding box center [671, 328] width 81 height 21
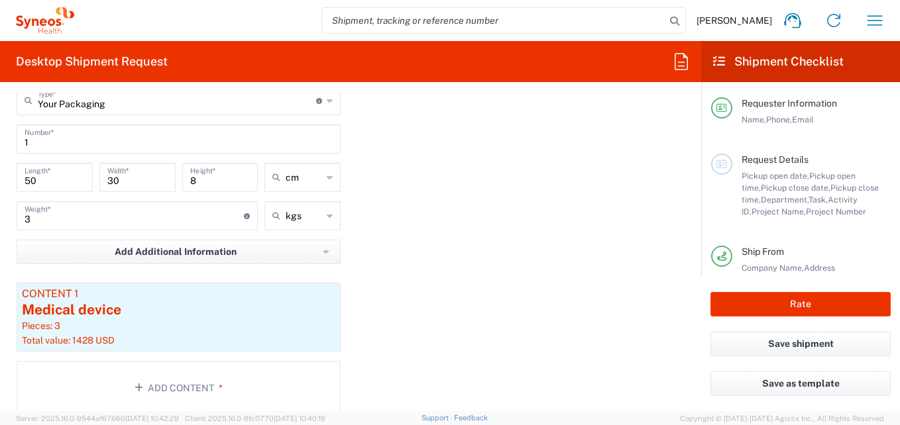
scroll to position [1259, 0]
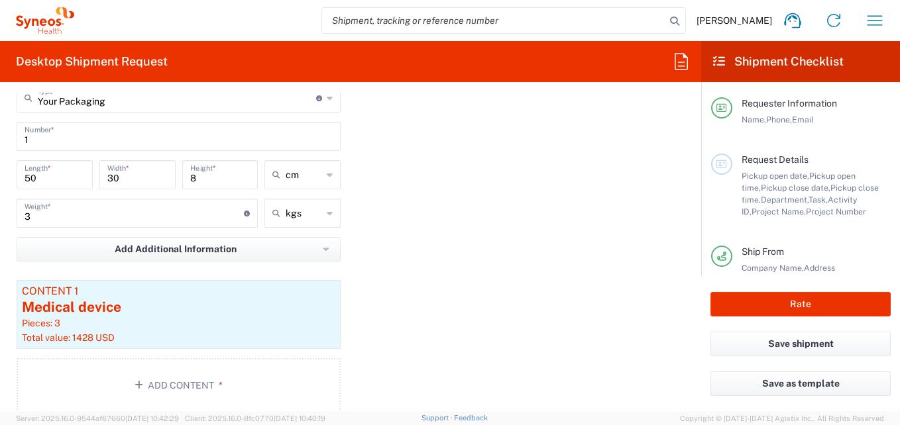
click at [72, 225] on div "3 Weight * Total weight of package(s) in pounds or kilograms" at bounding box center [137, 213] width 241 height 29
click at [62, 213] on input "3" at bounding box center [134, 212] width 219 height 23
type input "2.2"
type input "2.20"
click at [32, 181] on input "50" at bounding box center [55, 173] width 60 height 23
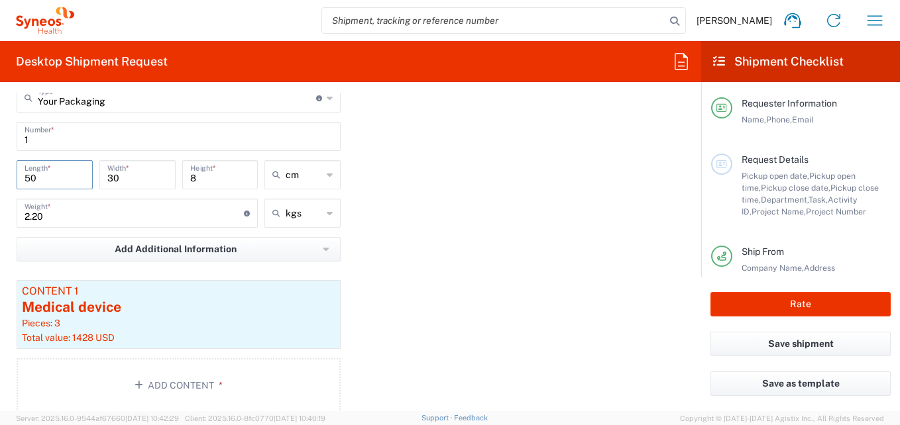
type input "0"
type input "35"
click at [212, 176] on input "8" at bounding box center [220, 173] width 60 height 23
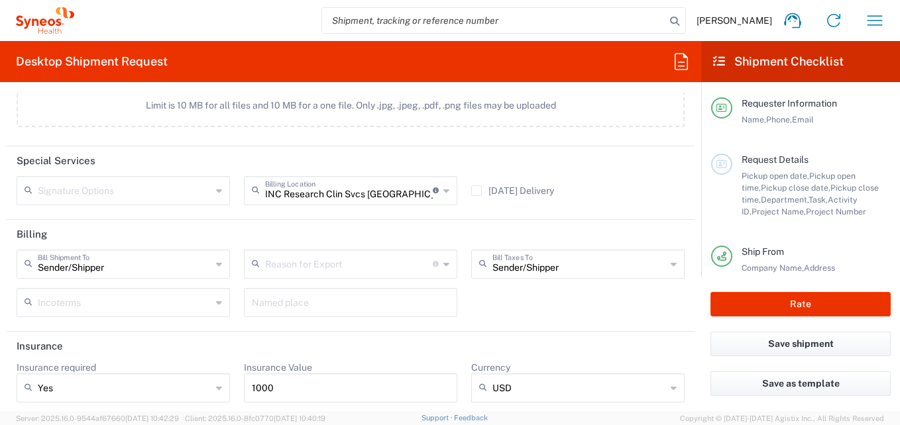
scroll to position [1726, 0]
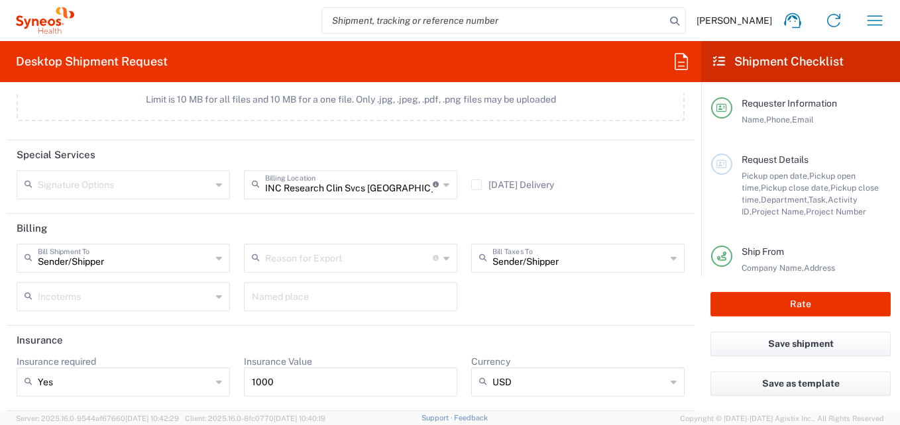
type input "13.5"
drag, startPoint x: 272, startPoint y: 378, endPoint x: 242, endPoint y: 384, distance: 31.1
click at [244, 384] on div "1000" at bounding box center [350, 382] width 213 height 29
type input "1428"
click at [520, 324] on agx-form-section "Billing Sender/[PERSON_NAME] Shipment To Sender/Shipper Recipient Account Third…" at bounding box center [351, 270] width 688 height 112
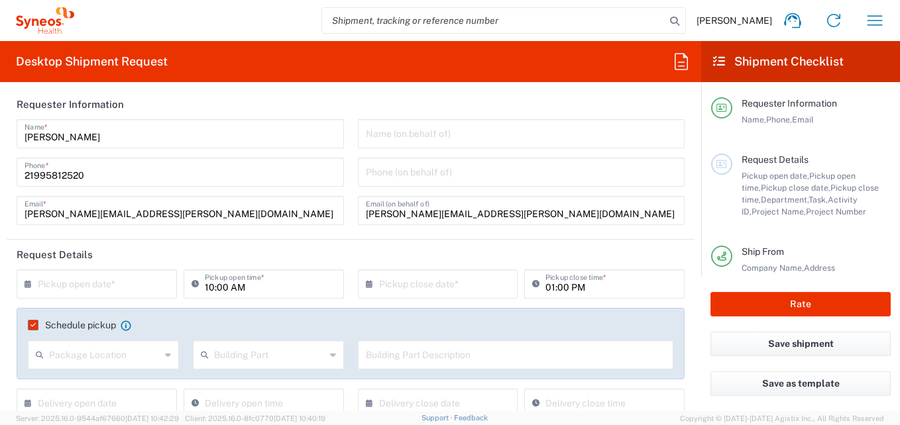
scroll to position [0, 0]
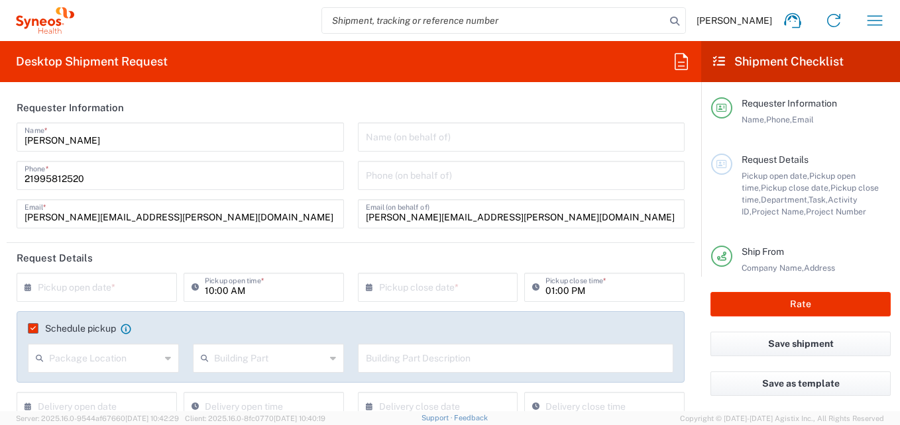
click at [49, 361] on div "Package Location" at bounding box center [103, 358] width 151 height 29
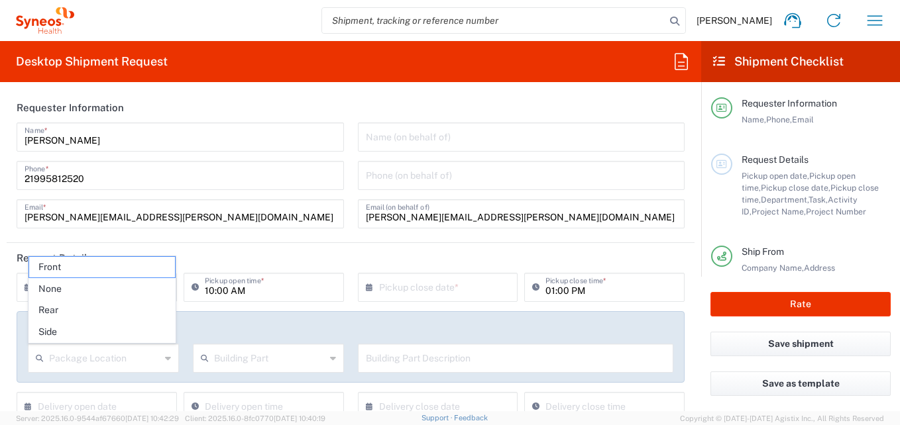
click at [260, 239] on agx-form-section "Requester Information [PERSON_NAME] Name * [PHONE_NUMBER] Phone * [PERSON_NAME]…" at bounding box center [351, 168] width 688 height 150
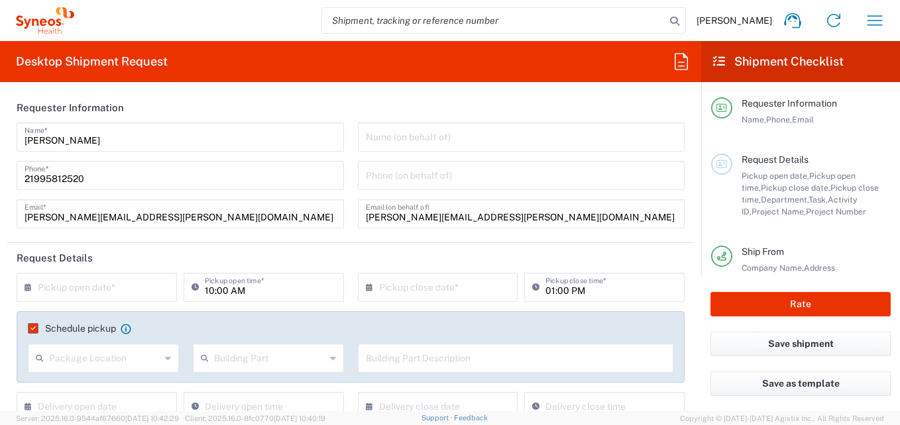
click at [125, 289] on input "text" at bounding box center [100, 286] width 124 height 23
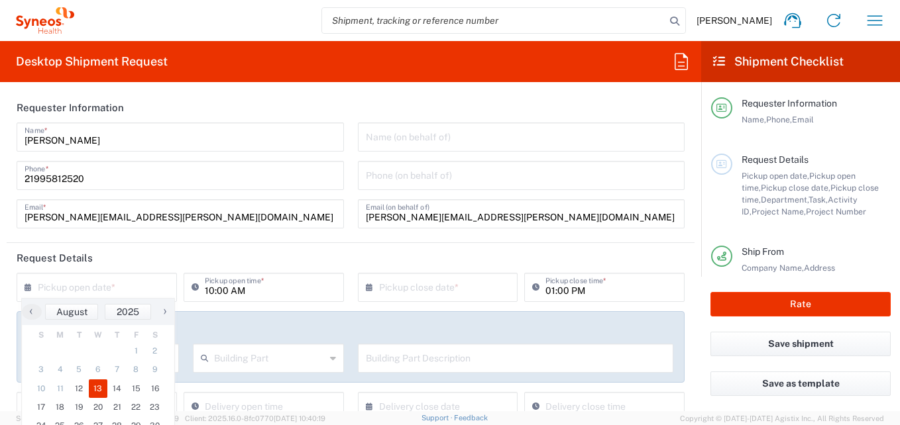
click at [96, 390] on span "13" at bounding box center [98, 389] width 19 height 19
type input "[DATE]"
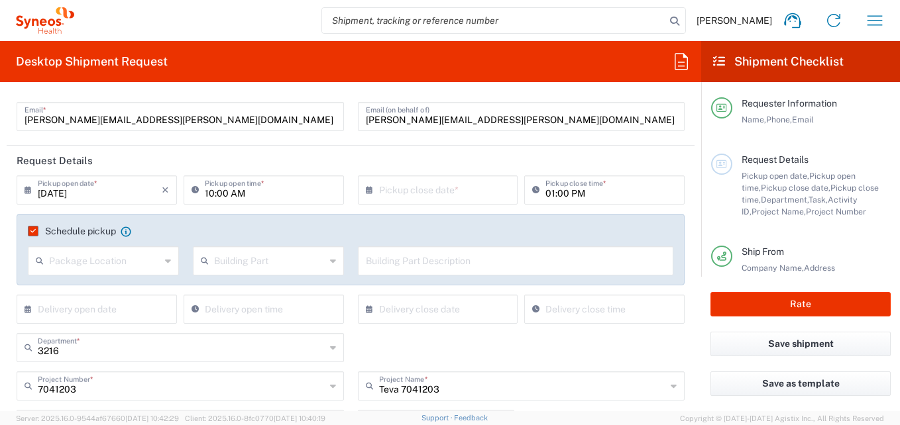
scroll to position [133, 0]
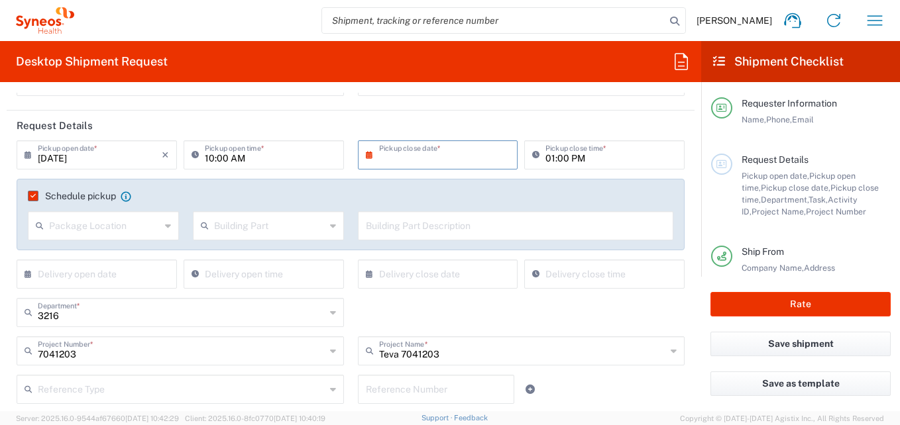
click at [406, 157] on input "text" at bounding box center [441, 153] width 124 height 23
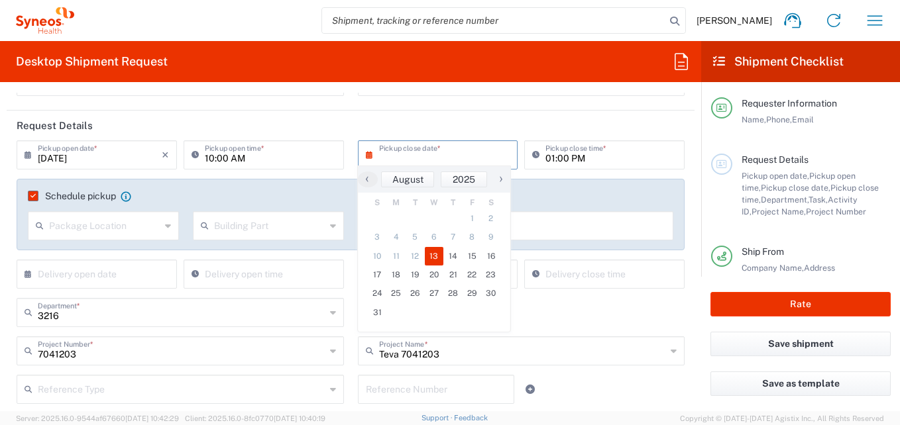
click at [433, 256] on span "13" at bounding box center [434, 256] width 19 height 19
type input "[DATE]"
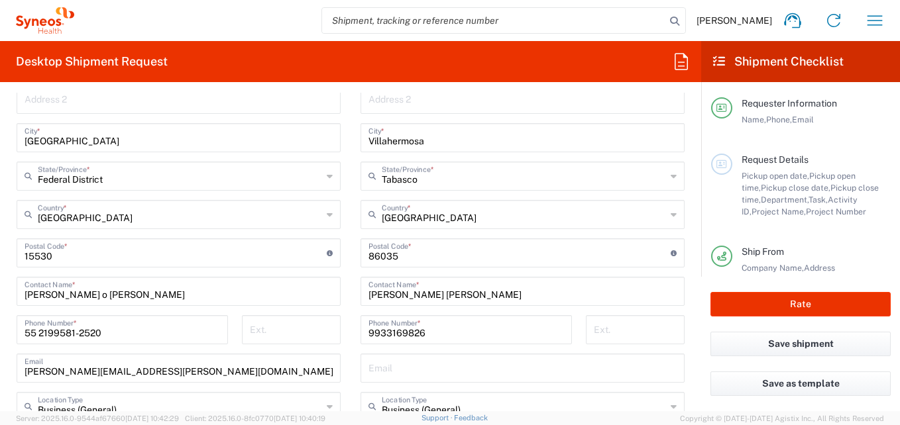
scroll to position [729, 0]
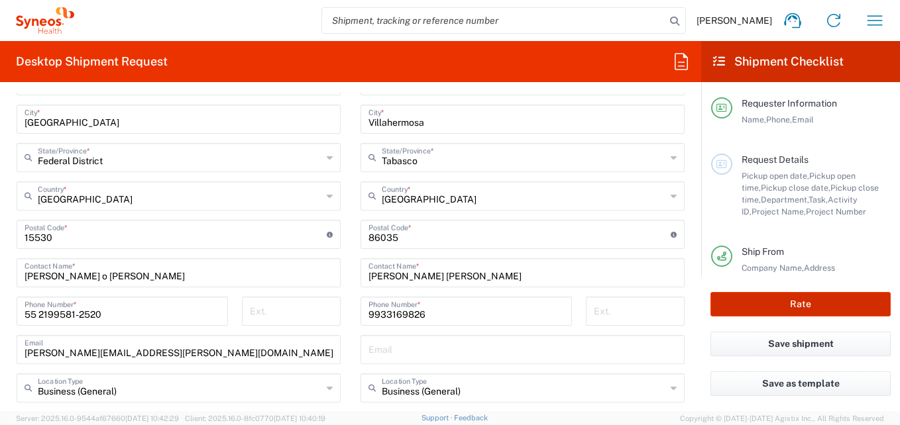
click at [755, 306] on button "Rate" at bounding box center [800, 304] width 180 height 25
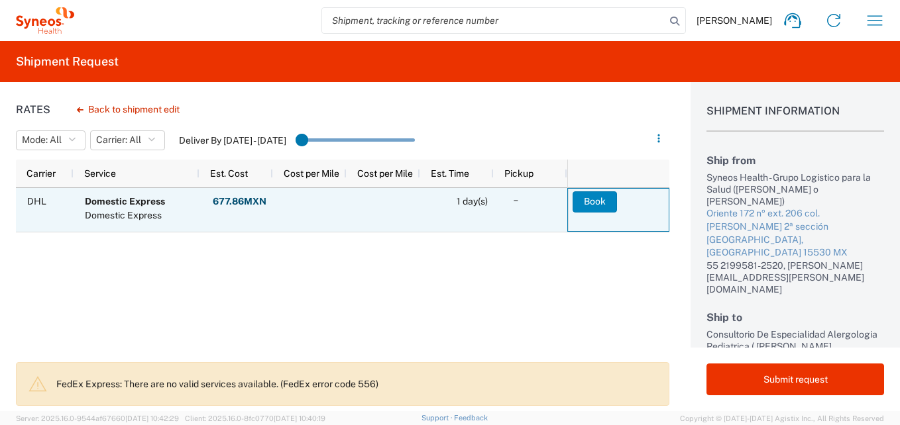
click at [585, 207] on button "Book" at bounding box center [595, 202] width 44 height 21
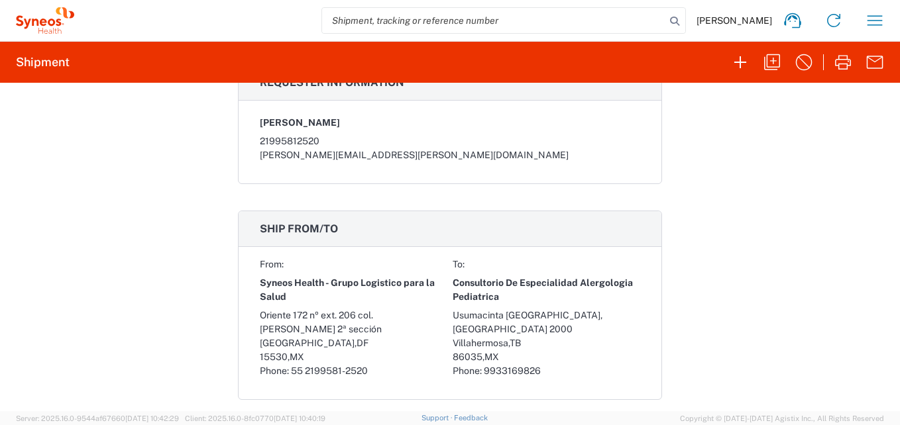
scroll to position [776, 0]
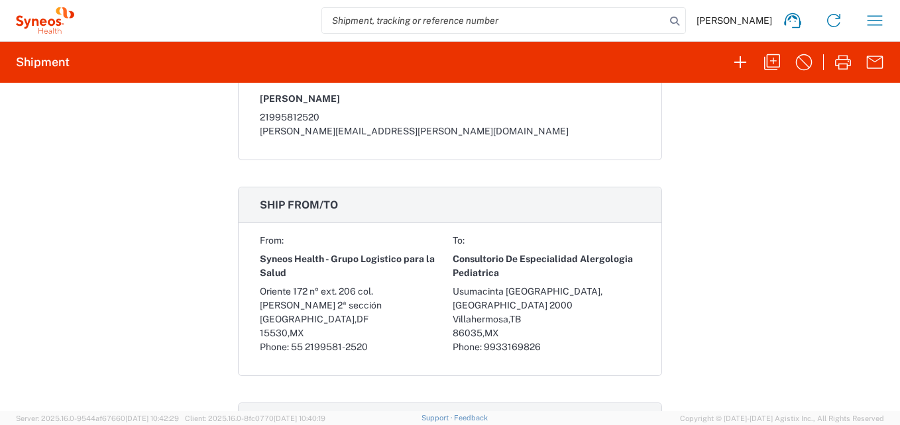
click at [569, 337] on div "86035 , MX" at bounding box center [547, 334] width 188 height 14
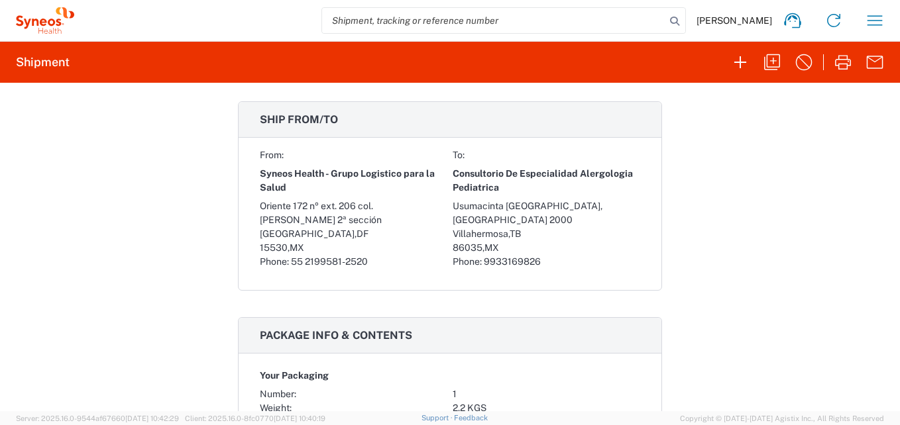
scroll to position [795, 0]
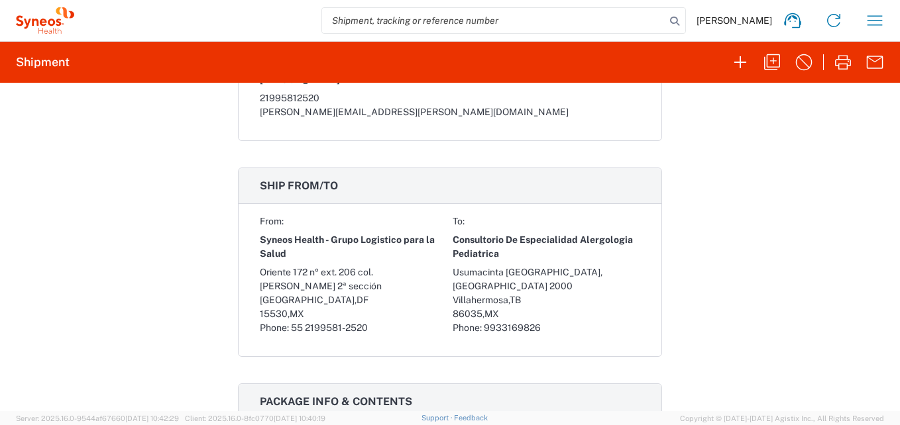
click at [568, 336] on div "From: To: Syneos Health - Grupo Logistico para la Salud Consultorio De Especial…" at bounding box center [450, 286] width 423 height 142
click at [518, 323] on span "9933169826" at bounding box center [512, 328] width 57 height 11
click at [714, 319] on div "Shipment 56307208 Google Maps Documents Packing List Commercial Invoice Shippin…" at bounding box center [450, 247] width 900 height 329
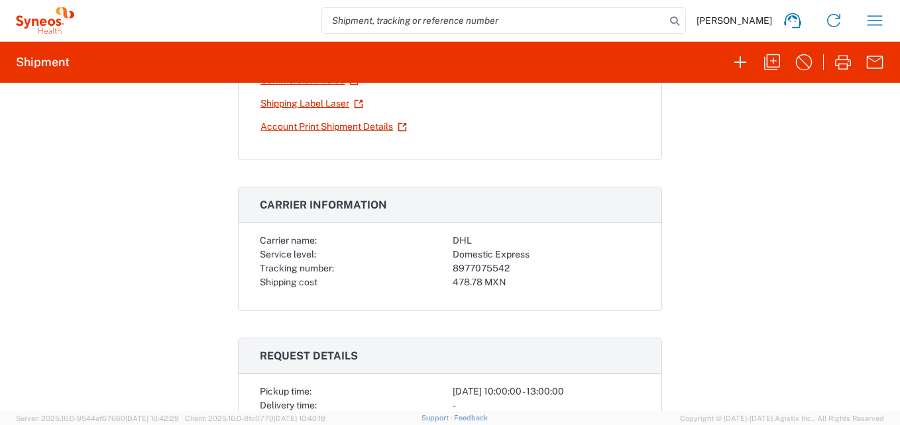
scroll to position [0, 0]
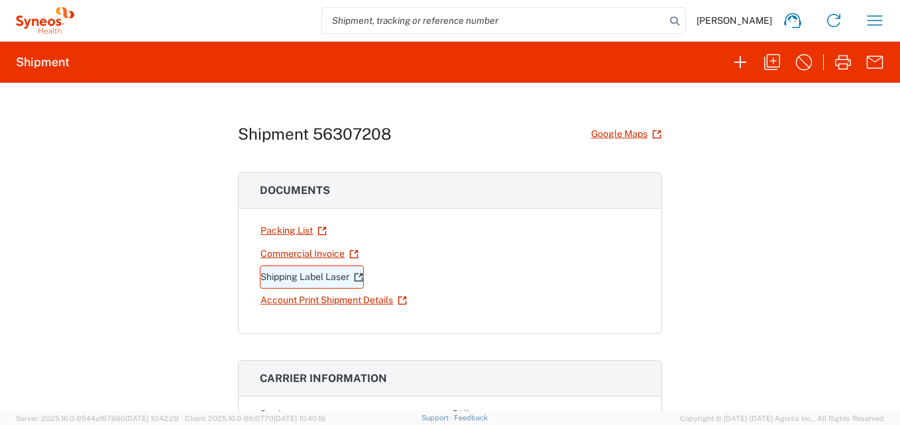
click at [290, 278] on link "Shipping Label Laser" at bounding box center [312, 277] width 104 height 23
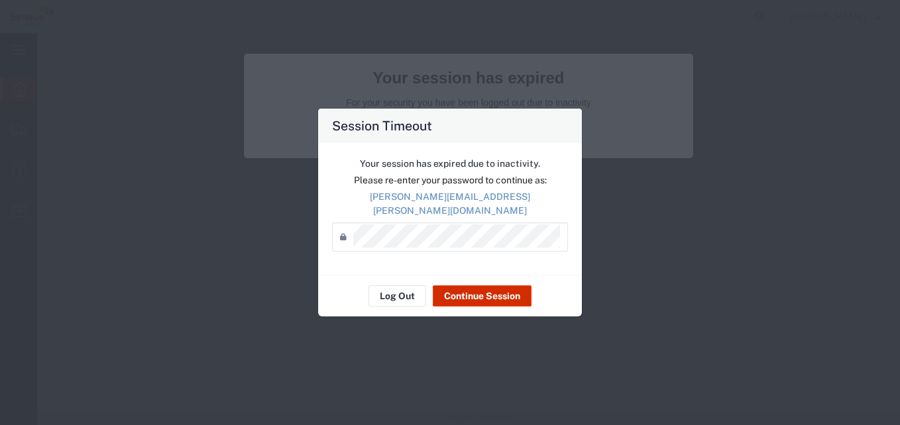
click at [464, 292] on button "Continue Session" at bounding box center [482, 296] width 99 height 21
